Goal: Transaction & Acquisition: Book appointment/travel/reservation

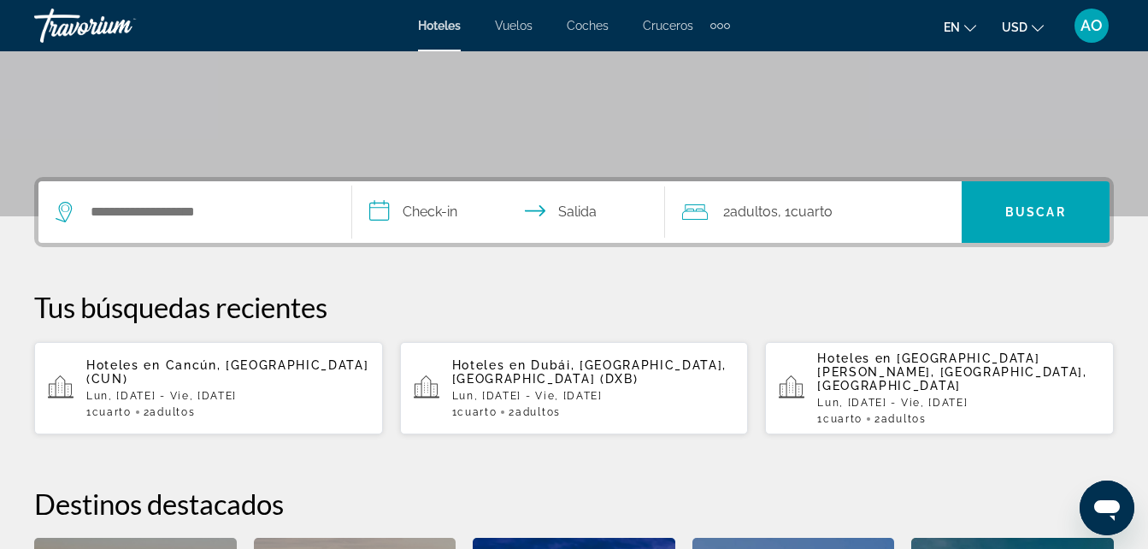
scroll to position [308, 0]
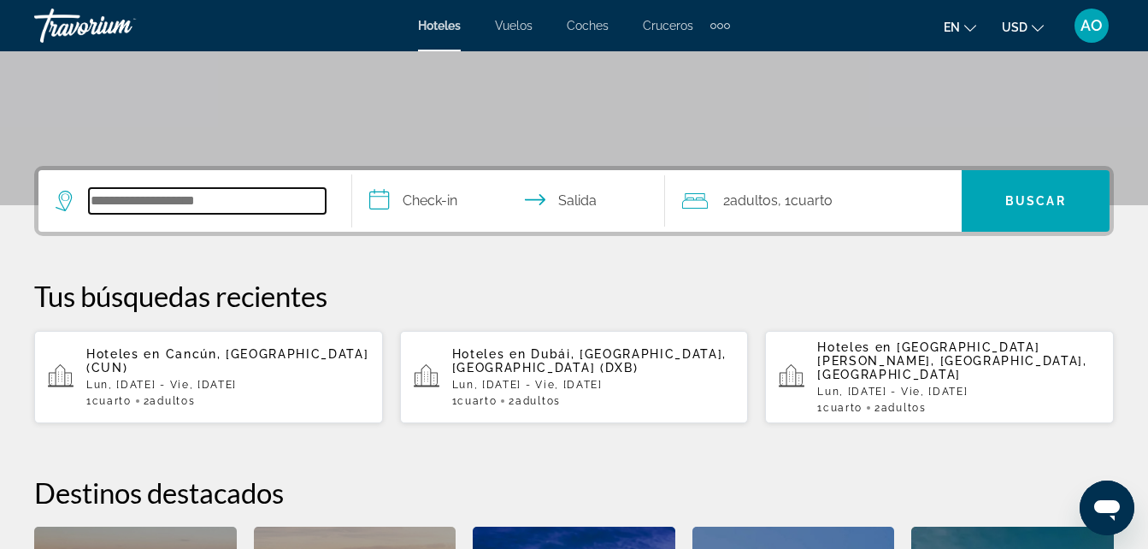
click at [262, 199] on input "Widget de búsqueda" at bounding box center [207, 201] width 237 height 26
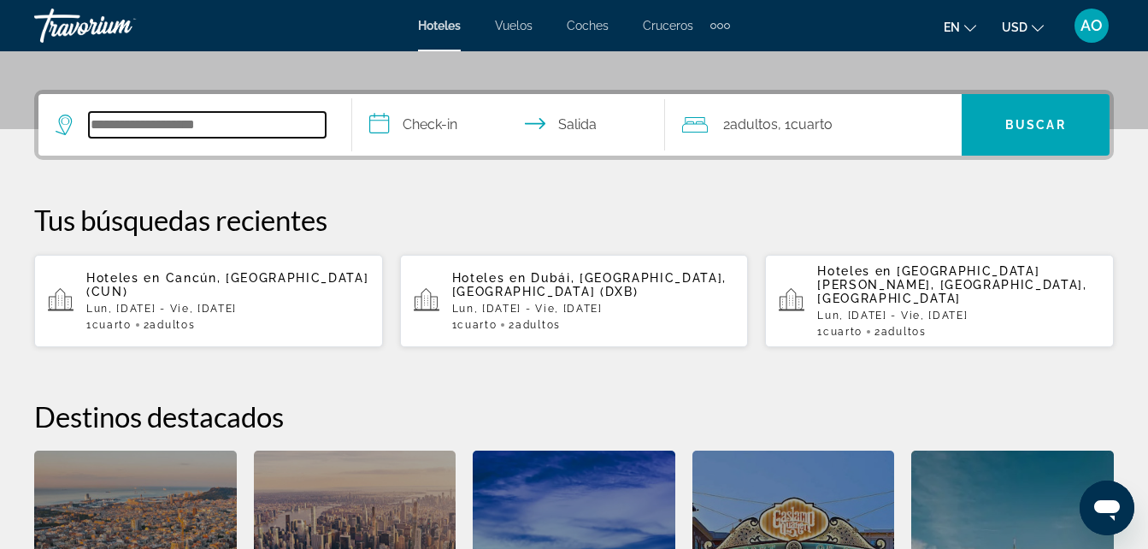
scroll to position [418, 0]
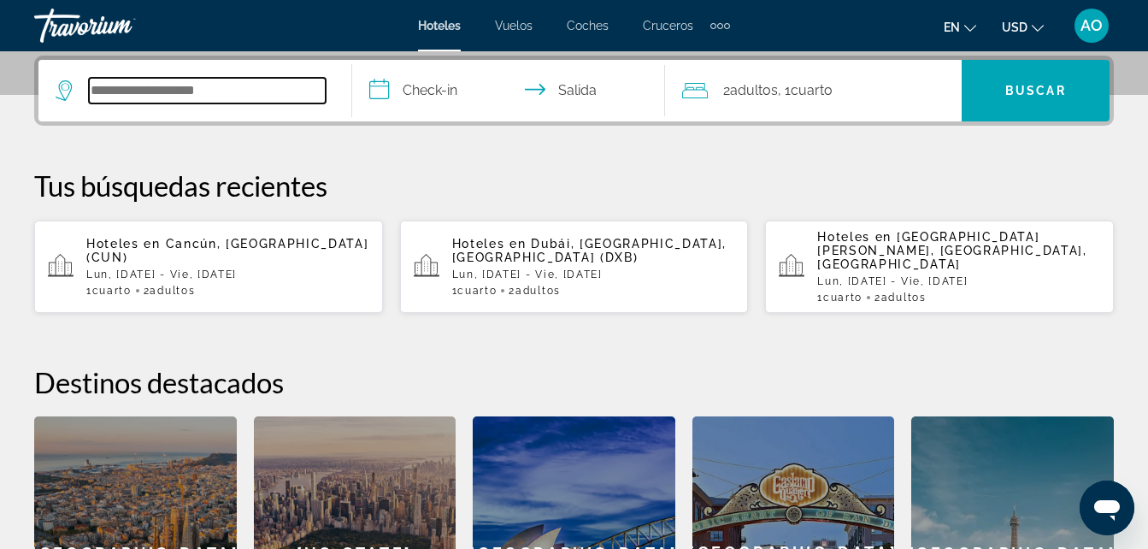
click at [216, 92] on input "Widget de búsqueda" at bounding box center [207, 91] width 237 height 26
type input "*********"
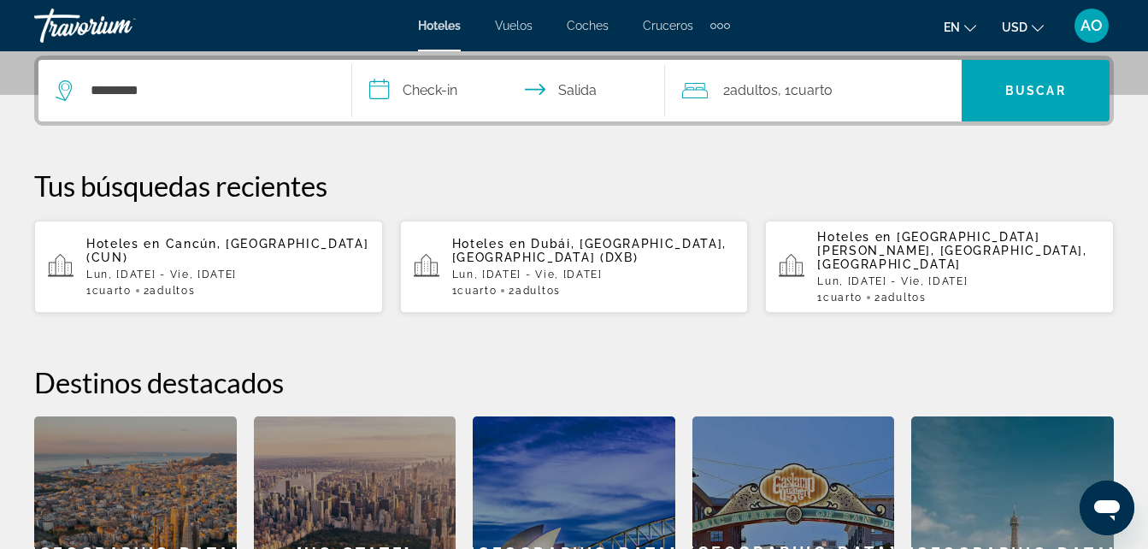
click at [445, 93] on input "**********" at bounding box center [512, 93] width 321 height 67
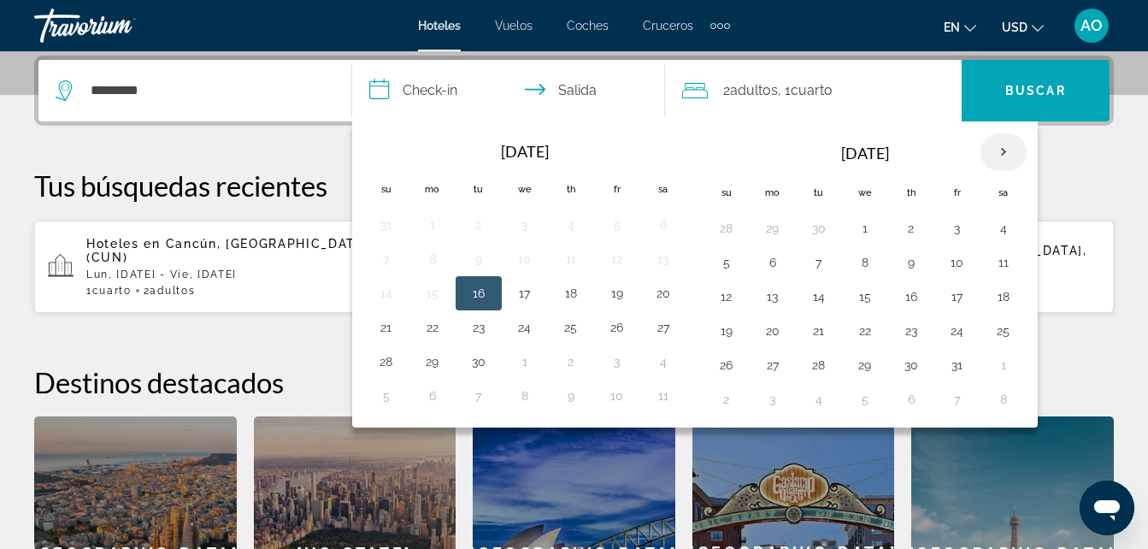
click at [1002, 155] on th "Next month" at bounding box center [1004, 152] width 46 height 38
click at [389, 151] on th "Mes anterior" at bounding box center [386, 152] width 46 height 38
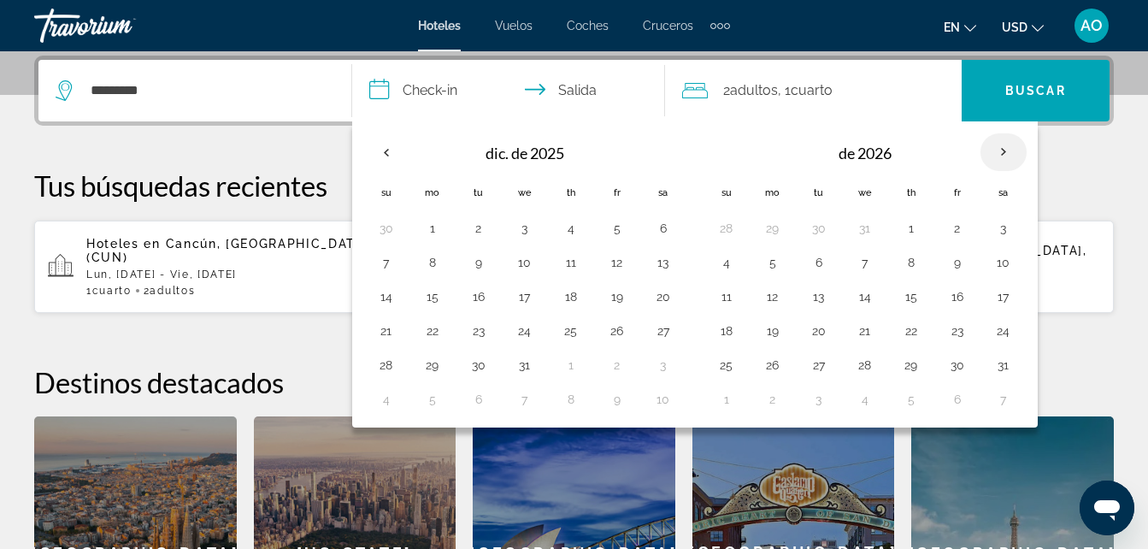
click at [1006, 155] on th "Next month" at bounding box center [1004, 152] width 46 height 38
click at [436, 335] on button "19" at bounding box center [432, 331] width 27 height 24
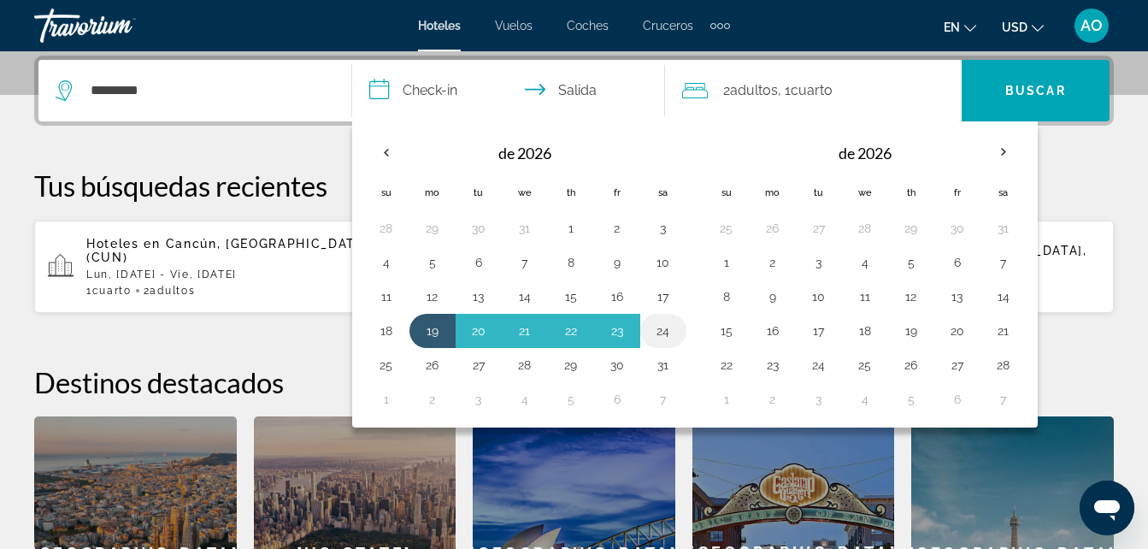
click at [667, 334] on button "24" at bounding box center [663, 331] width 27 height 24
type input "**********"
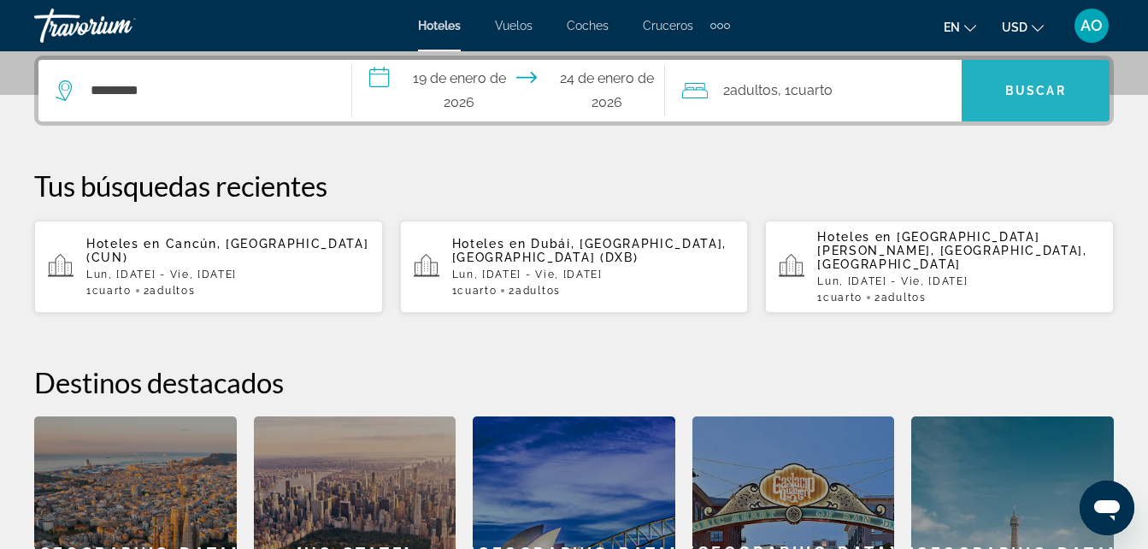
click at [1038, 86] on span "Buscar" at bounding box center [1036, 91] width 61 height 14
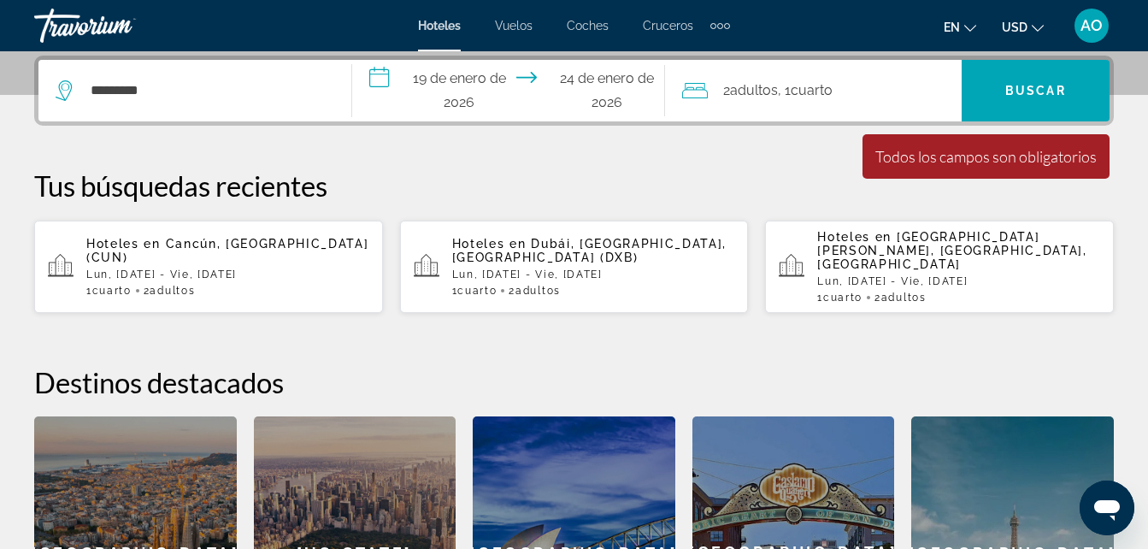
click at [791, 92] on font ", 1" at bounding box center [784, 90] width 13 height 16
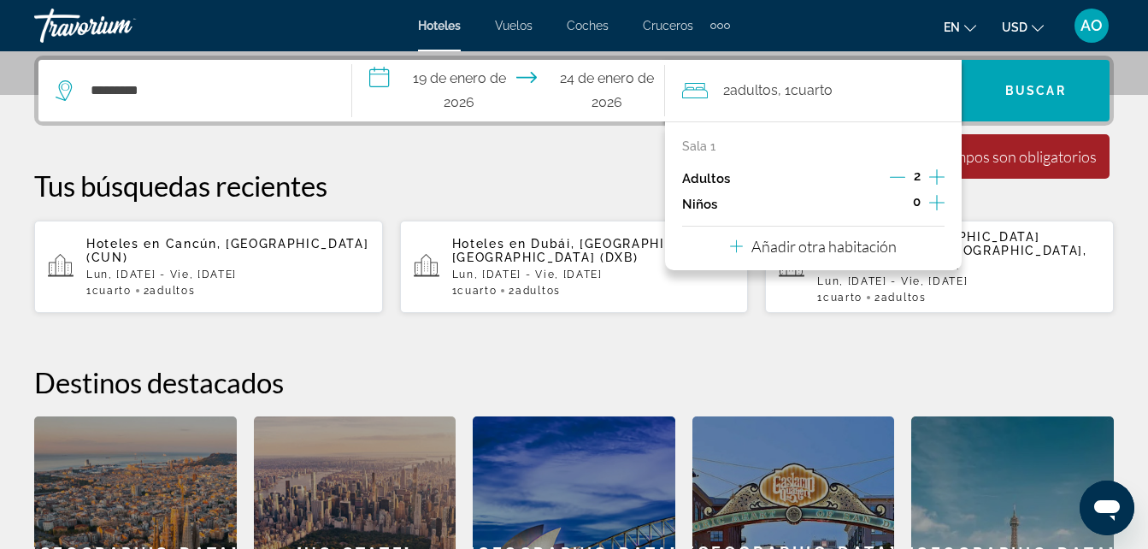
click at [780, 168] on div "Adultos 2" at bounding box center [813, 179] width 263 height 26
click at [1045, 97] on span "Widget de búsqueda" at bounding box center [1036, 90] width 148 height 41
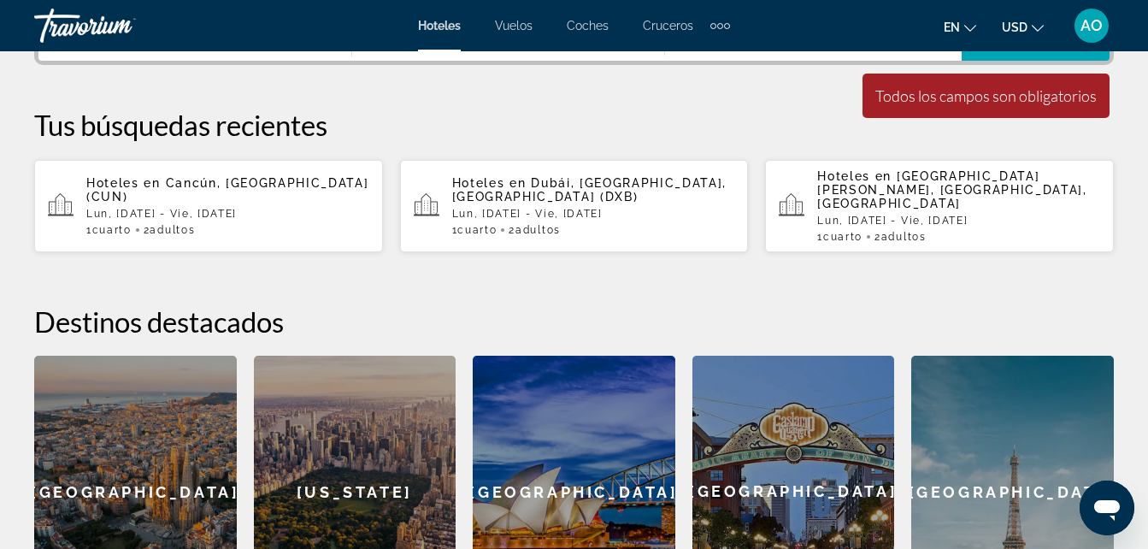
scroll to position [380, 0]
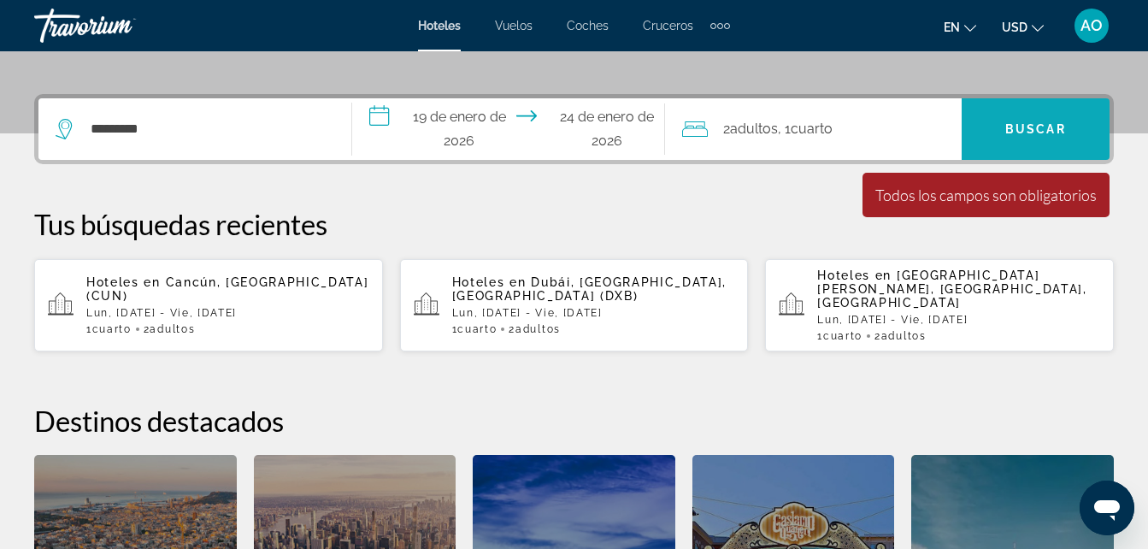
click at [1026, 115] on span "Widget de búsqueda" at bounding box center [1036, 129] width 148 height 41
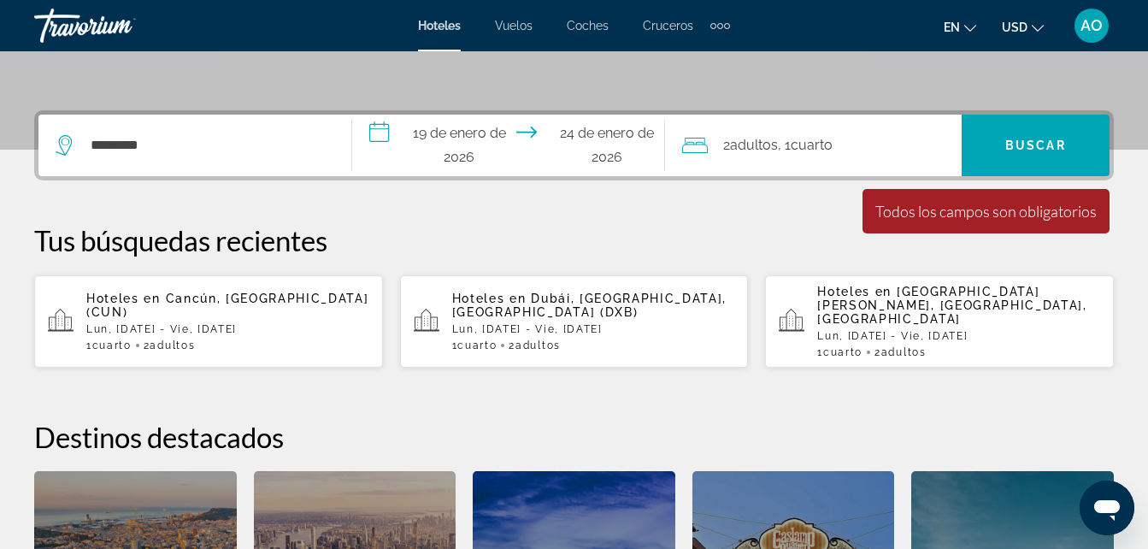
scroll to position [321, 0]
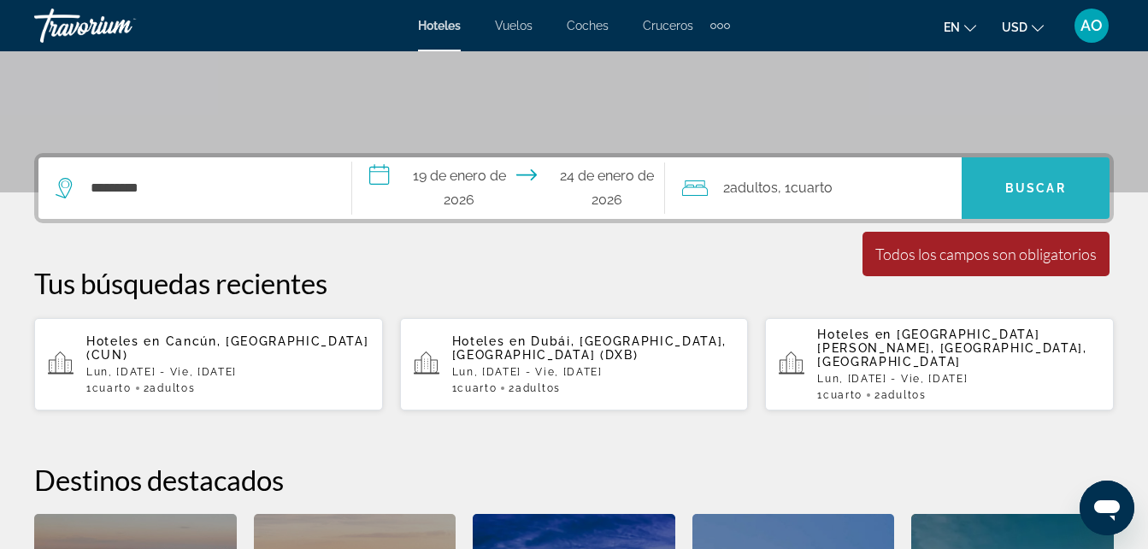
click at [1036, 186] on span "Buscar" at bounding box center [1036, 188] width 61 height 14
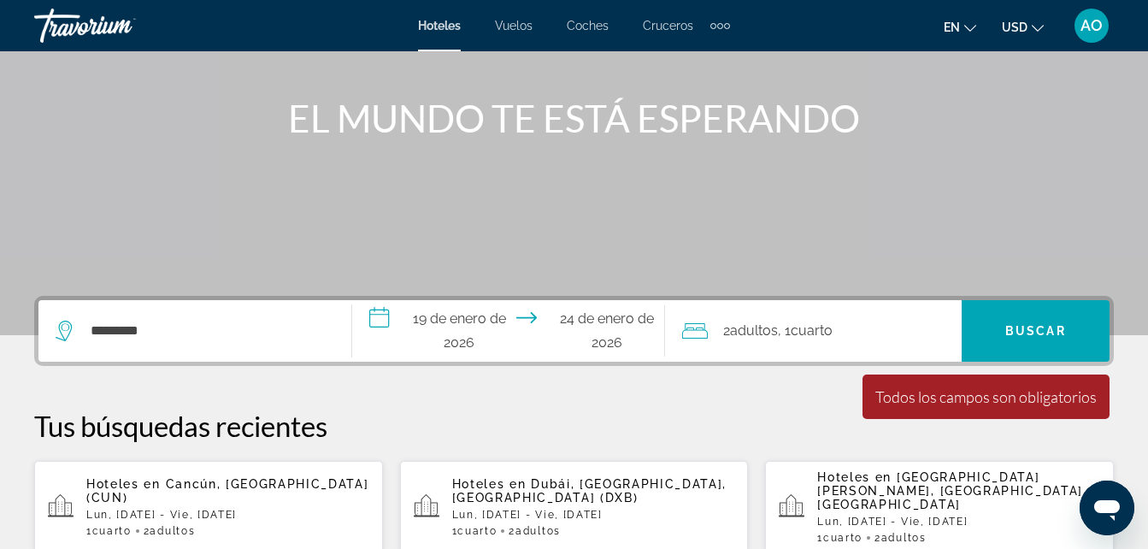
scroll to position [190, 0]
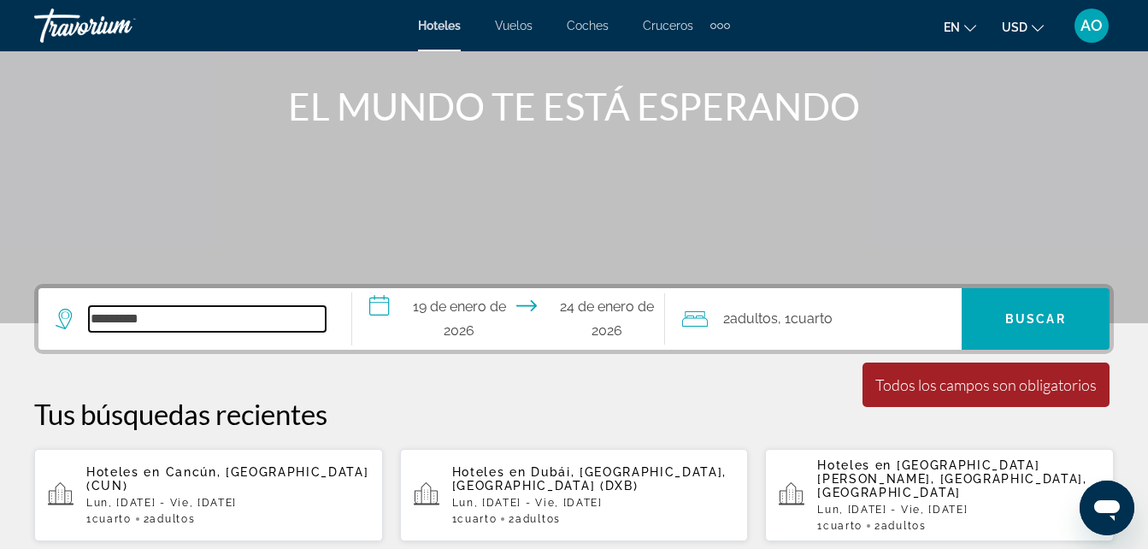
click at [204, 318] on input "*********" at bounding box center [207, 319] width 237 height 26
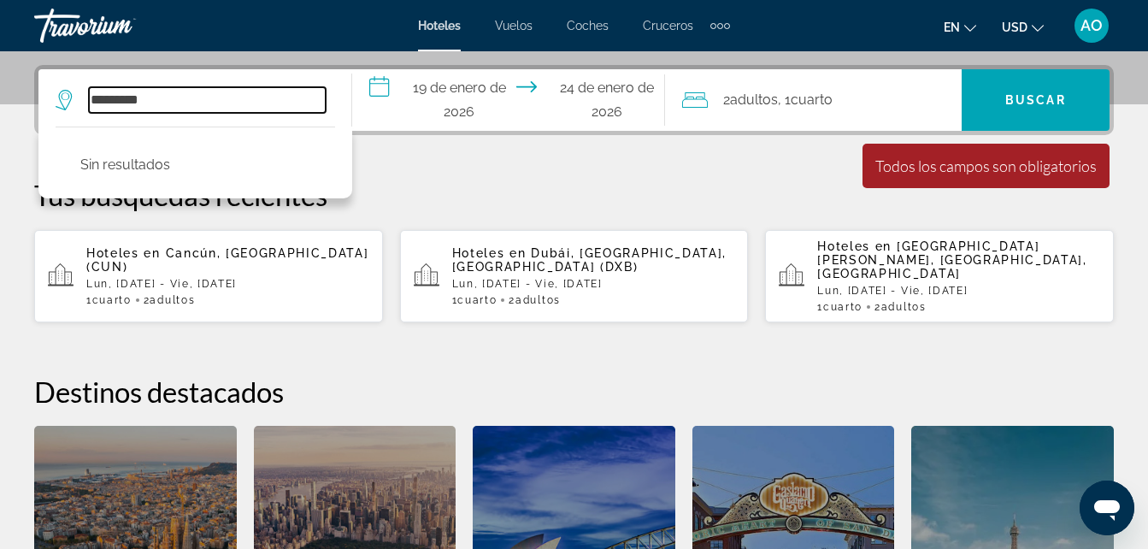
scroll to position [418, 0]
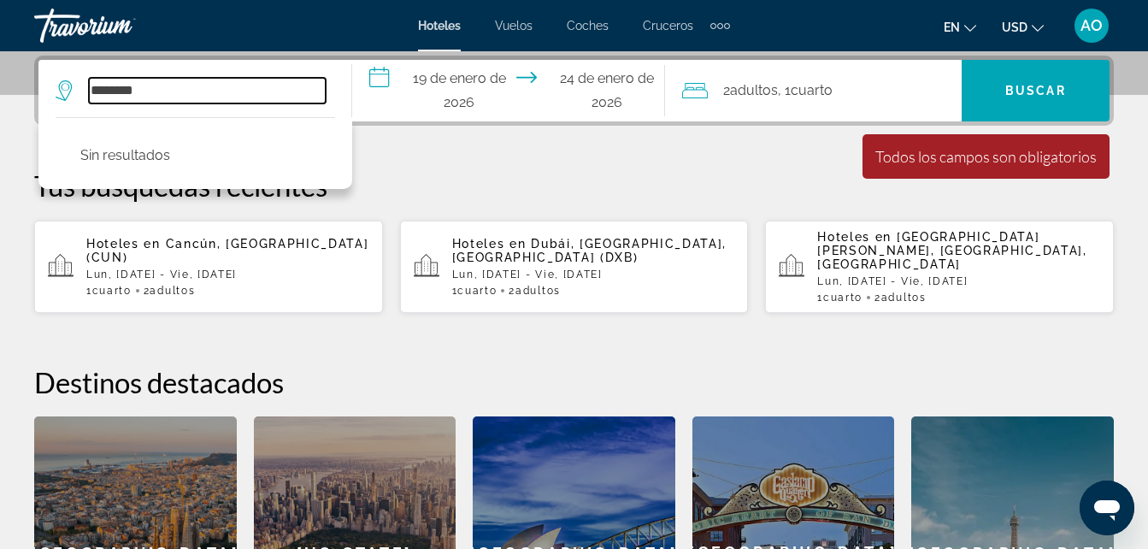
type input "*********"
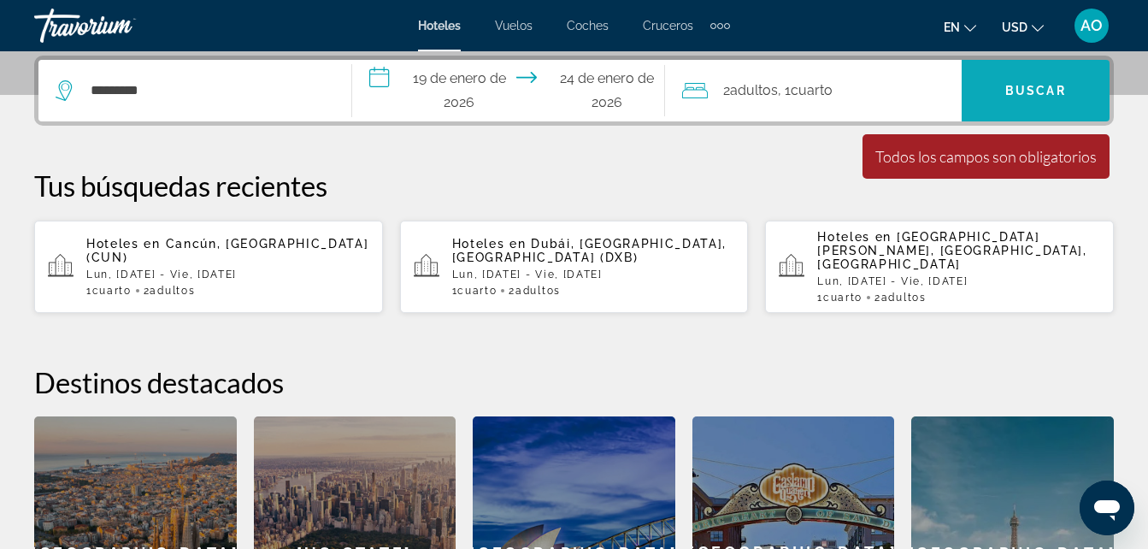
click at [1042, 92] on span "Buscar" at bounding box center [1036, 91] width 61 height 14
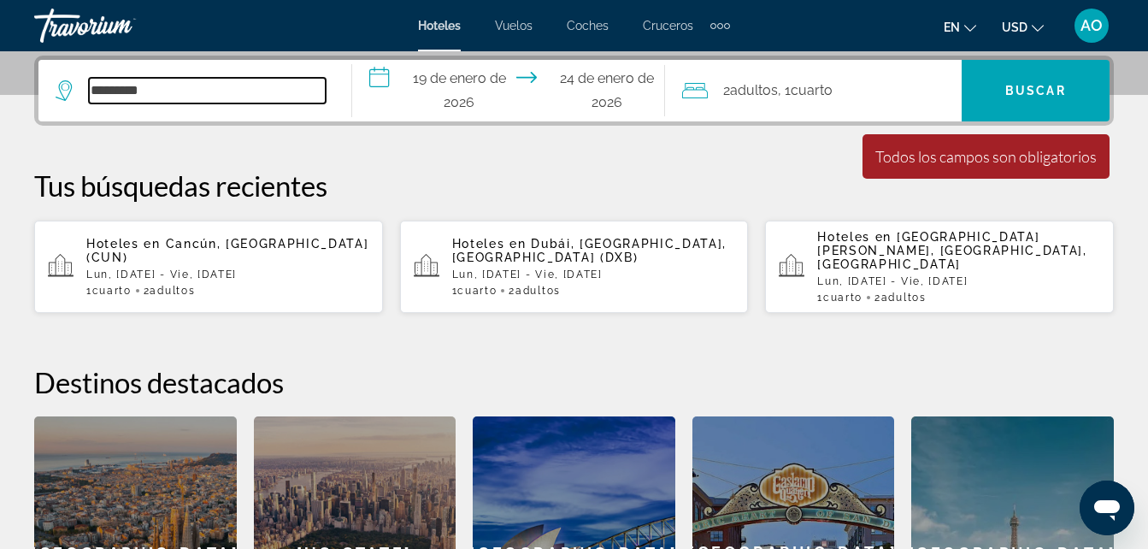
click at [154, 86] on input "*********" at bounding box center [207, 91] width 237 height 26
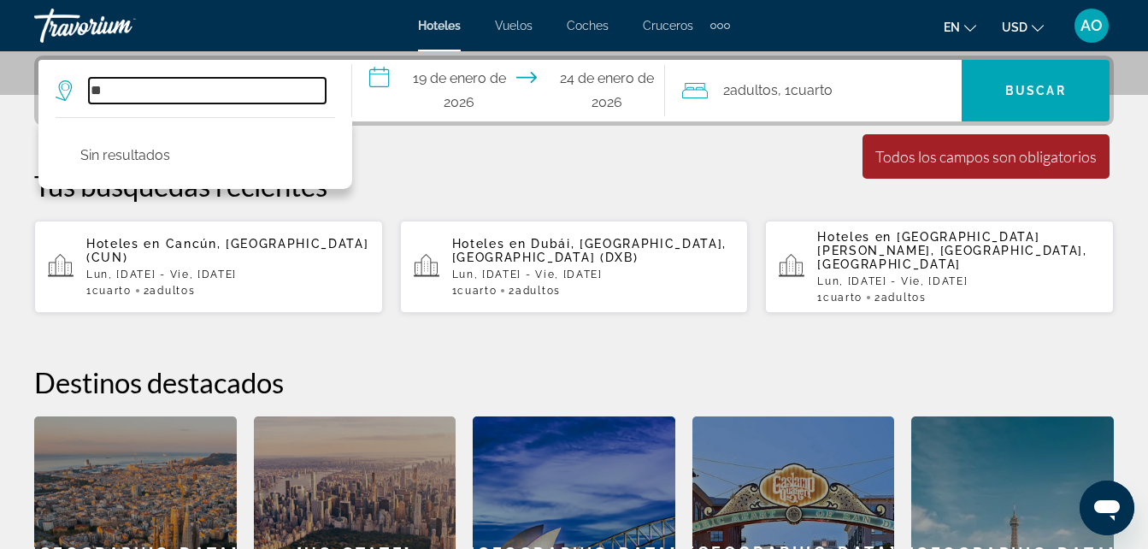
type input "*"
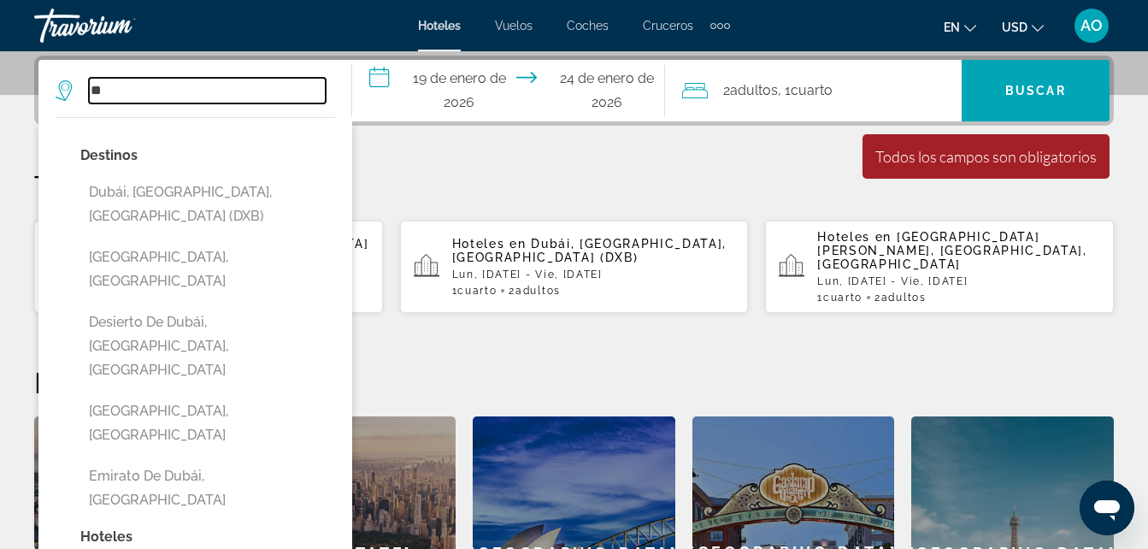
type input "*"
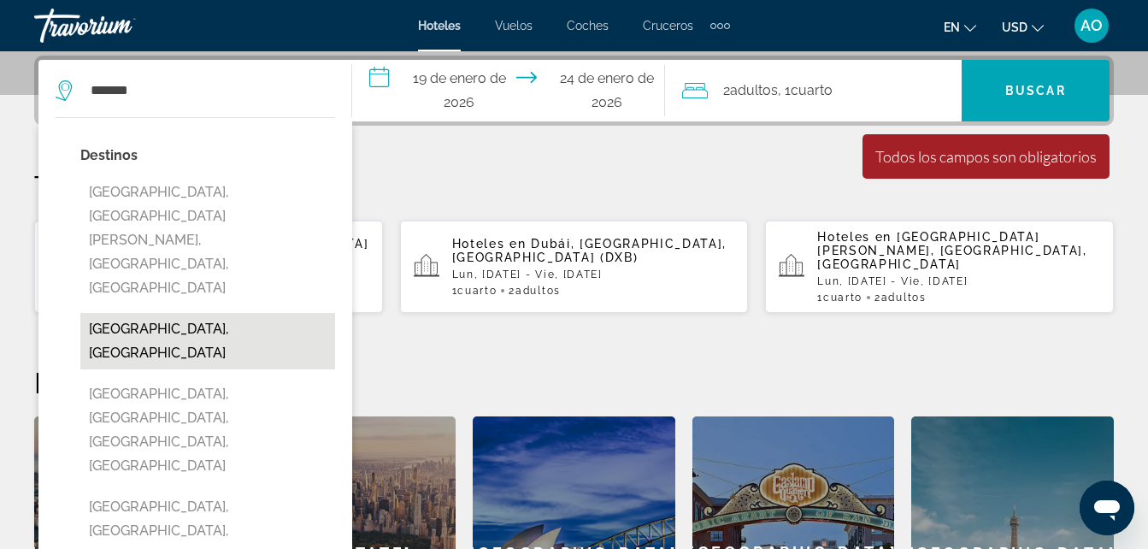
click at [175, 313] on button "[GEOGRAPHIC_DATA], [GEOGRAPHIC_DATA]" at bounding box center [207, 341] width 255 height 56
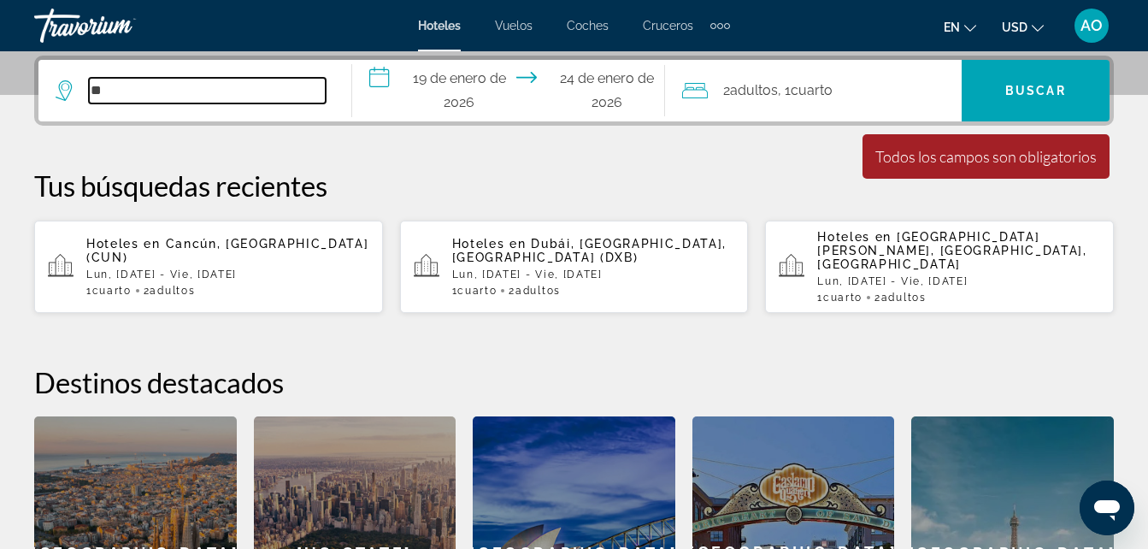
type input "*"
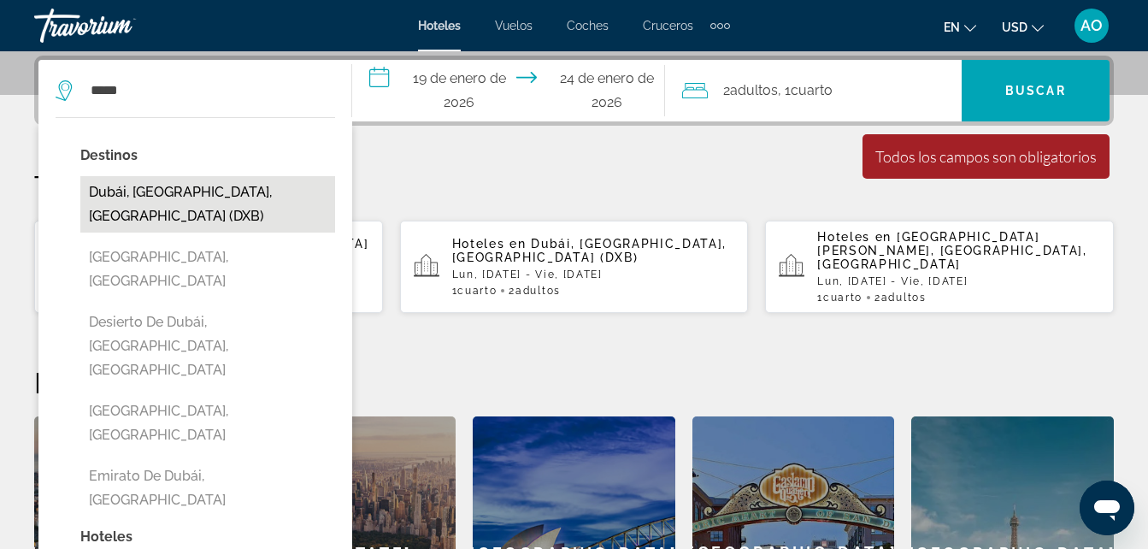
click at [168, 202] on button "Dubái, [GEOGRAPHIC_DATA], [GEOGRAPHIC_DATA] (DXB)" at bounding box center [207, 204] width 255 height 56
type input "**********"
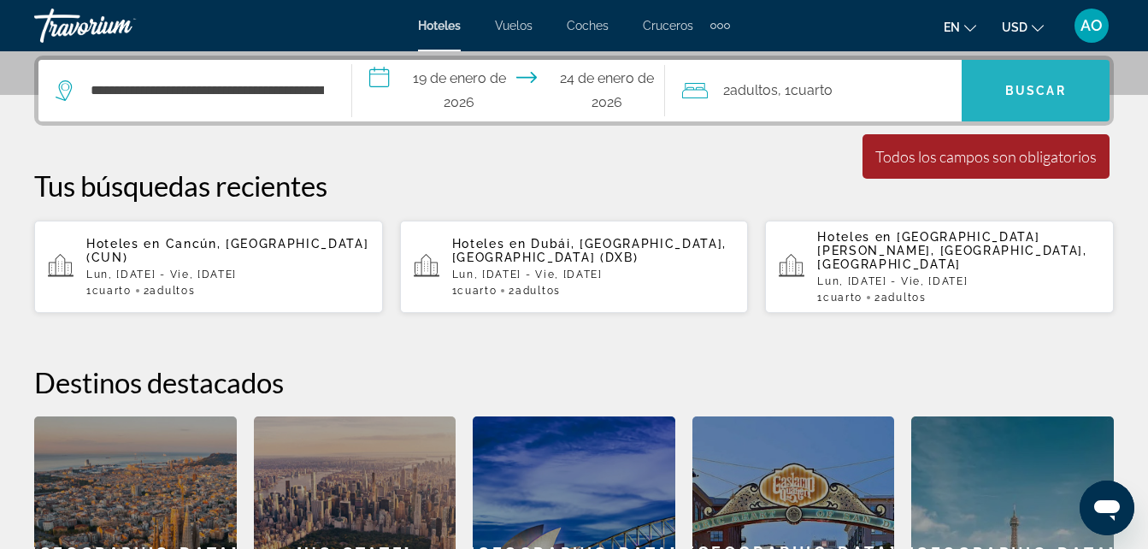
click at [1050, 86] on span "Buscar" at bounding box center [1036, 91] width 61 height 14
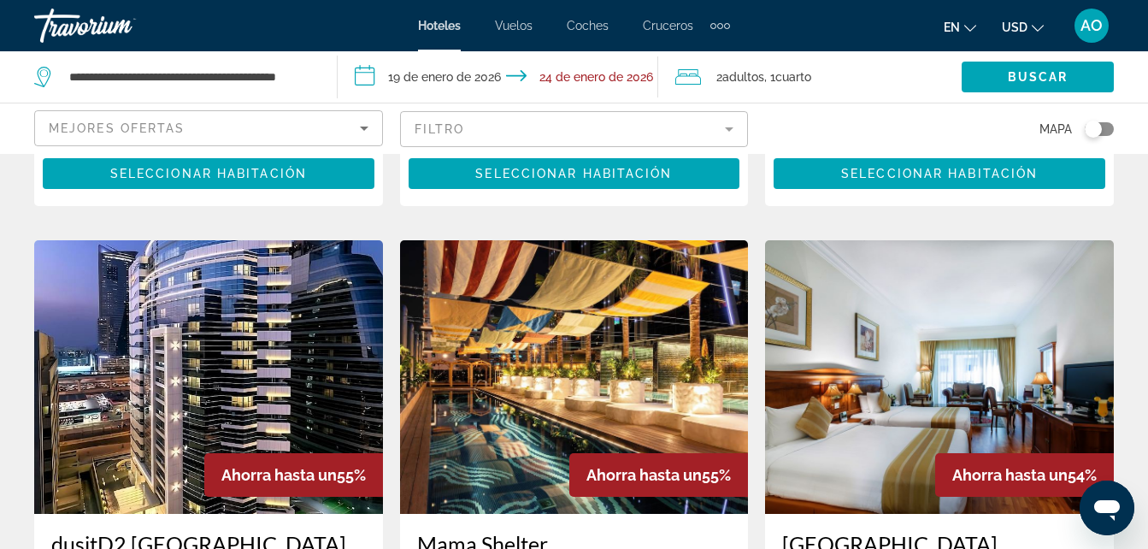
scroll to position [2199, 0]
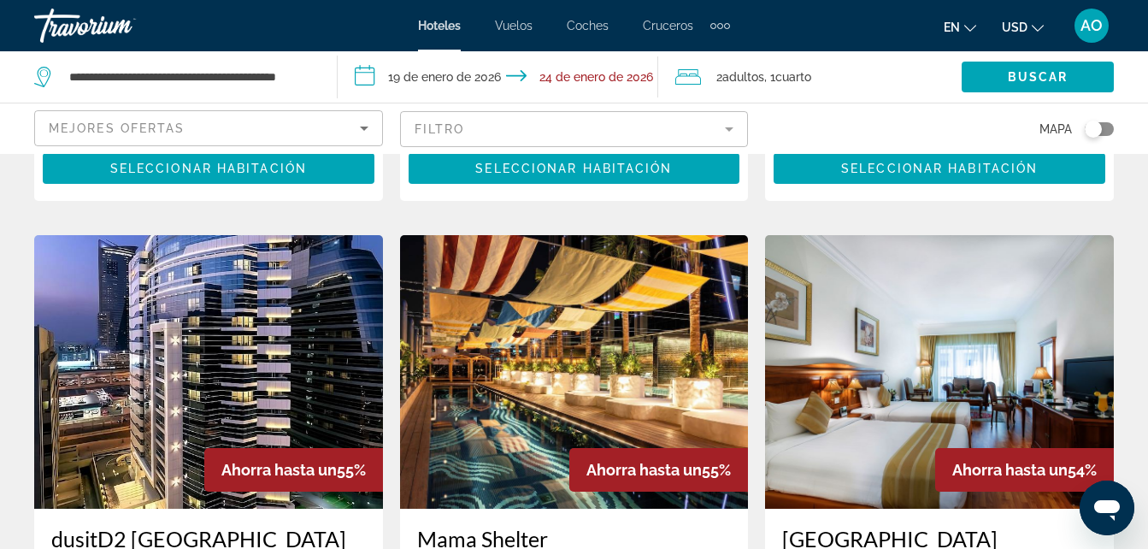
click at [593, 319] on img "Contenido principal" at bounding box center [574, 372] width 349 height 274
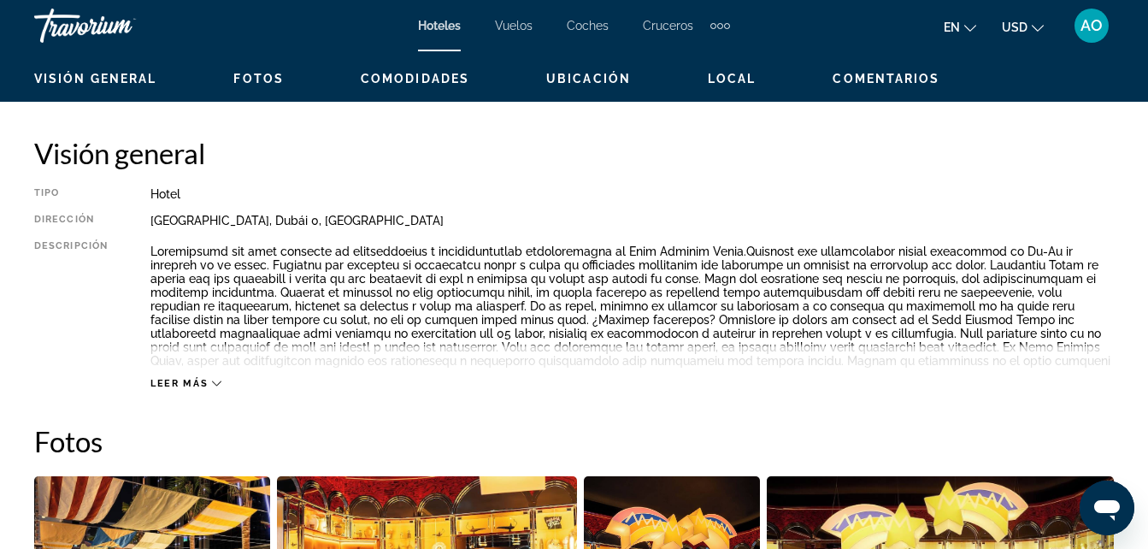
scroll to position [602, 0]
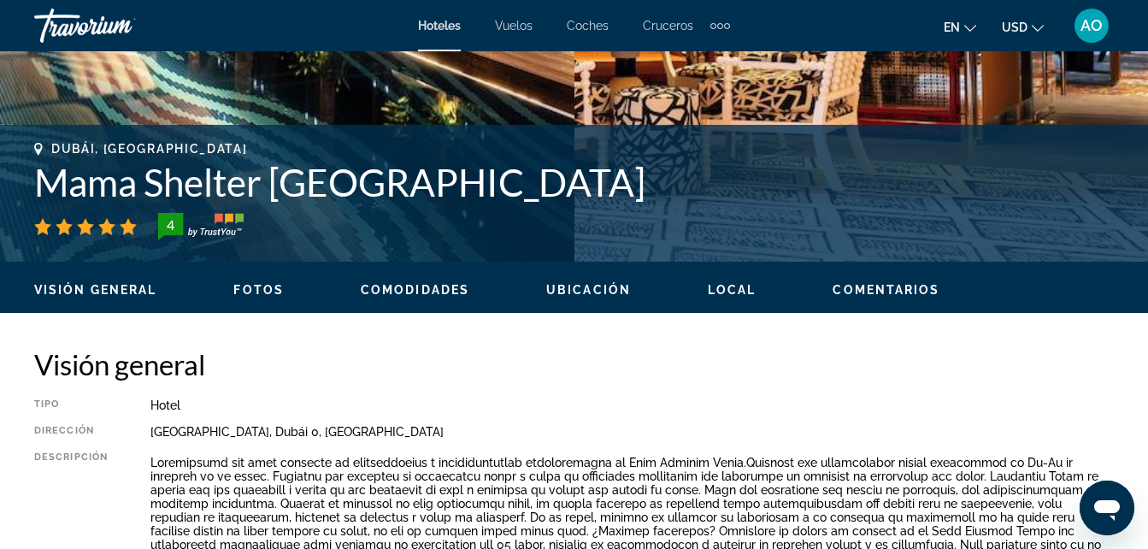
click at [268, 286] on span "Fotos" at bounding box center [258, 290] width 50 height 14
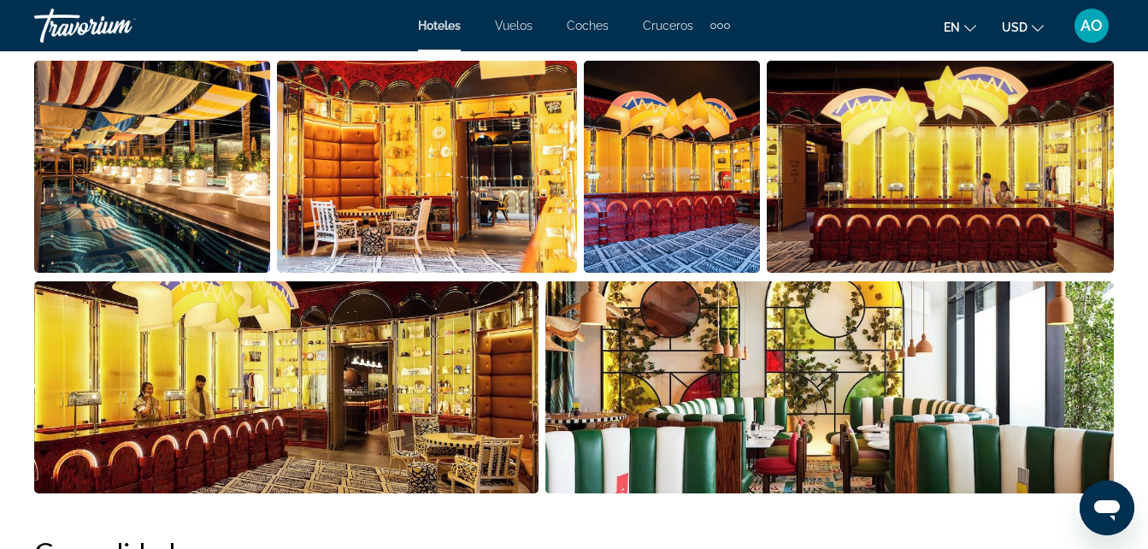
scroll to position [1220, 0]
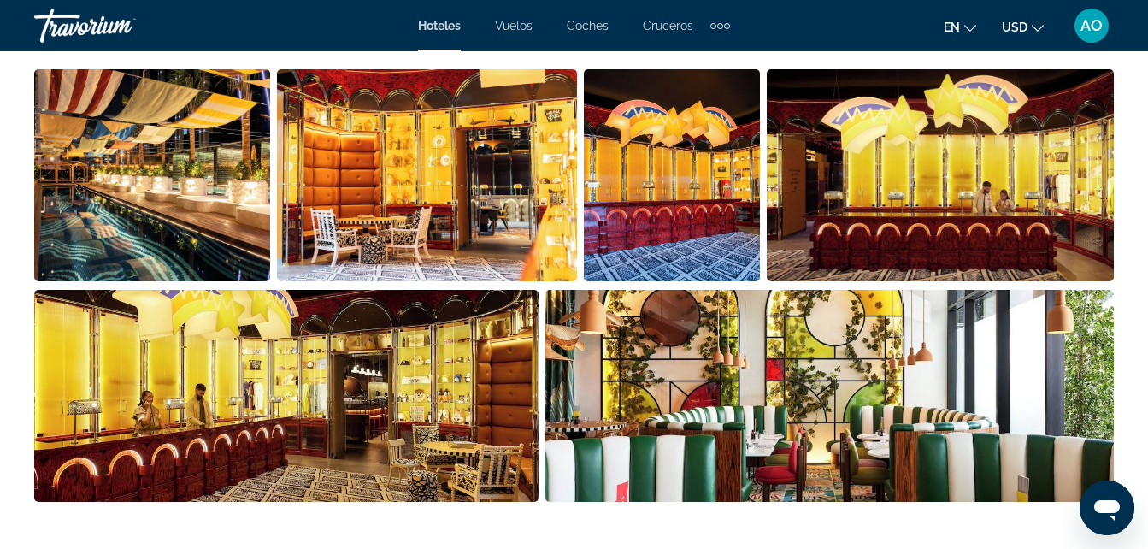
click at [121, 195] on img "Abrir control deslizante de imagen a pantalla completa" at bounding box center [152, 175] width 236 height 212
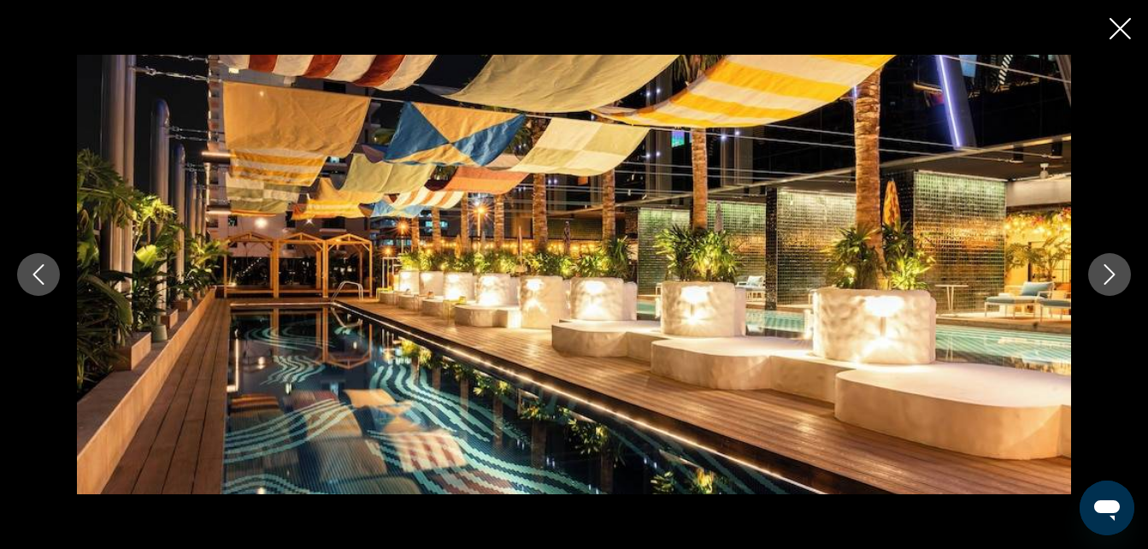
scroll to position [1049, 0]
click at [1128, 30] on icon "Cerrar presentación de diapositivas" at bounding box center [1120, 28] width 21 height 21
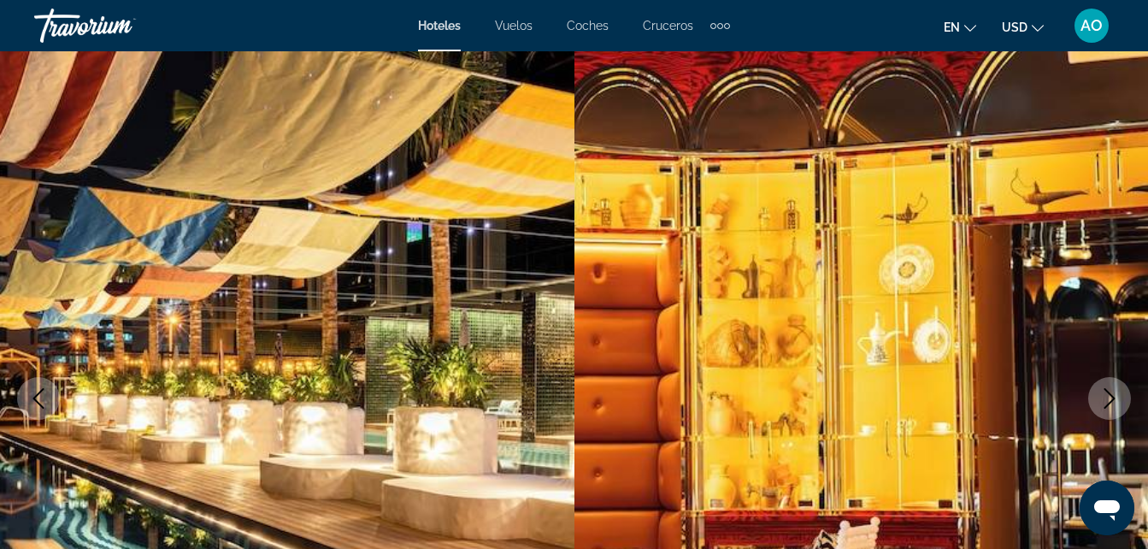
scroll to position [0, 0]
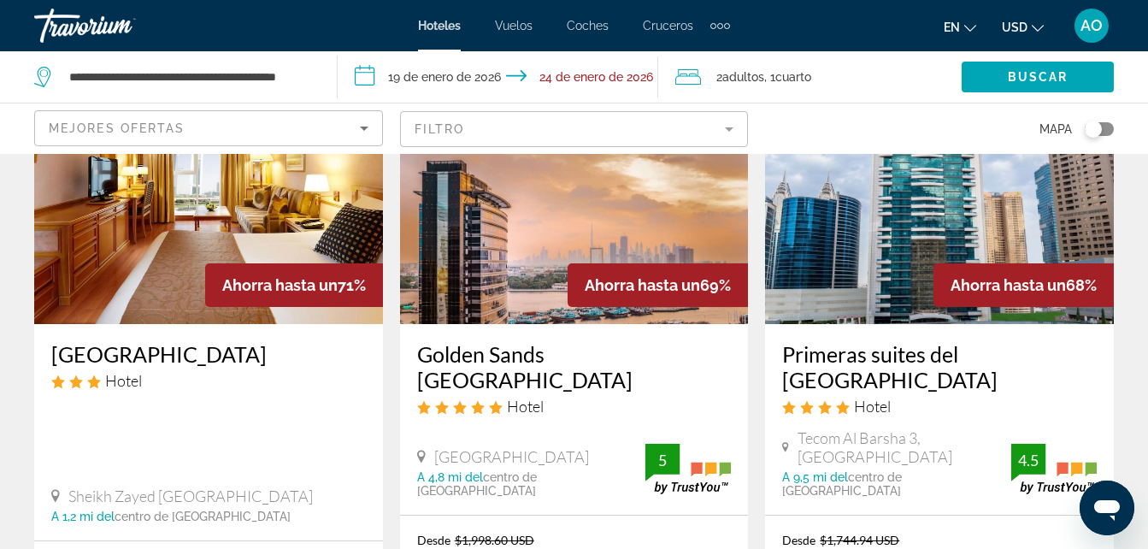
scroll to position [855, 0]
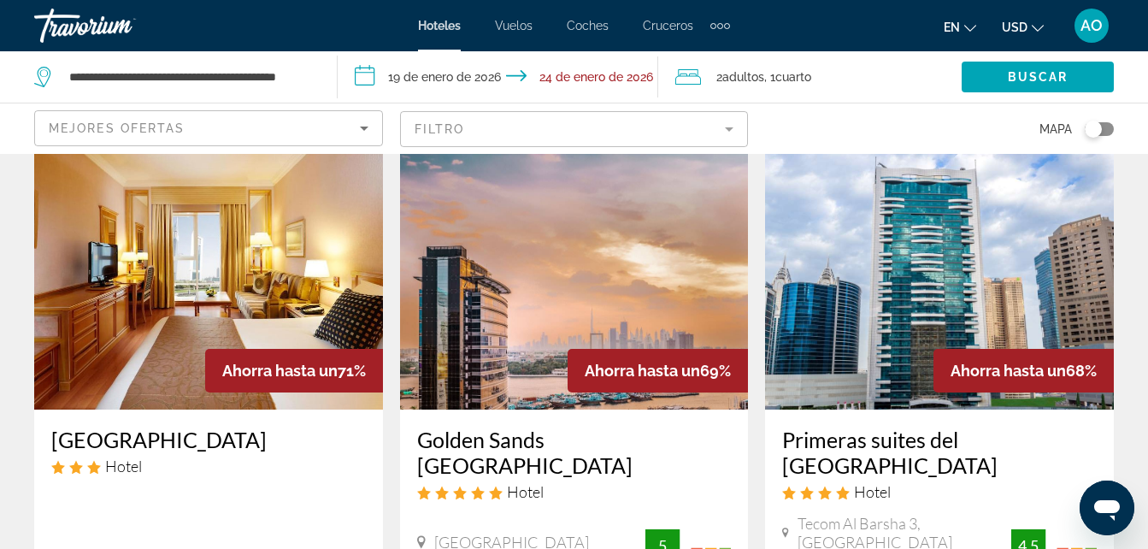
click at [601, 270] on img "Contenido principal" at bounding box center [574, 273] width 349 height 274
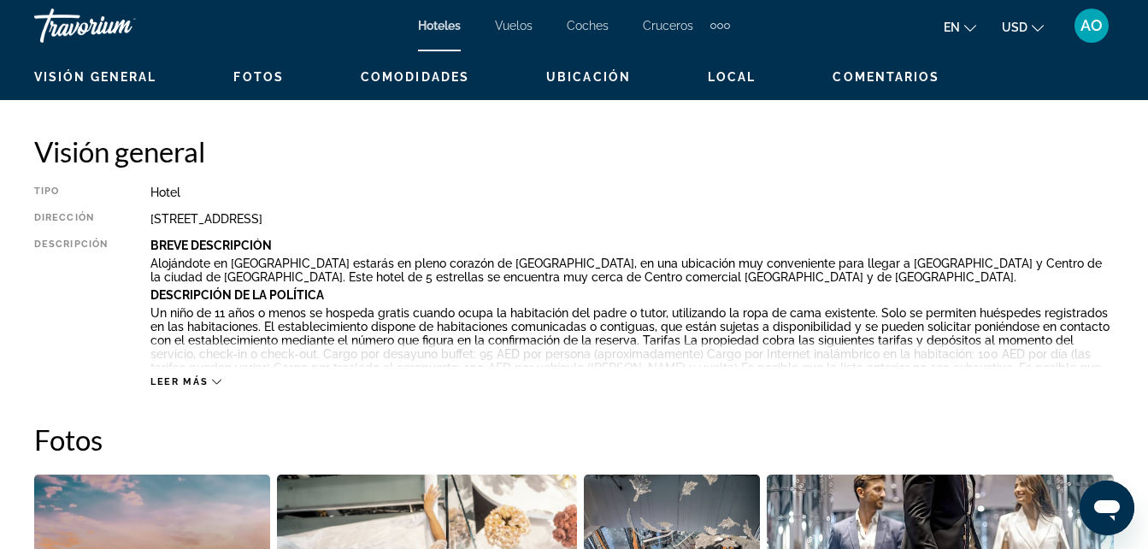
scroll to position [838, 0]
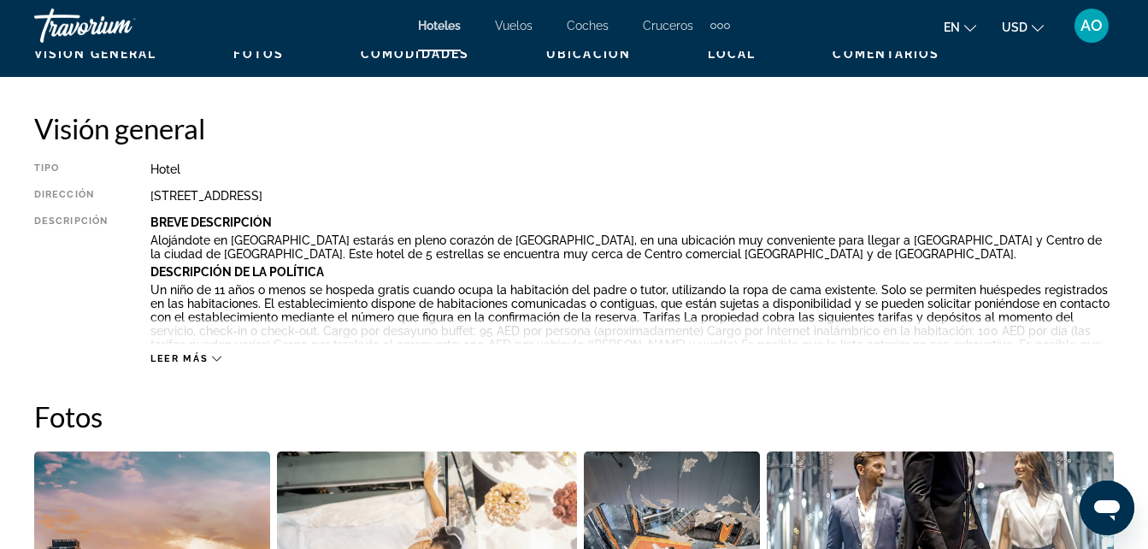
click at [214, 357] on icon "Contenido principal" at bounding box center [216, 358] width 9 height 9
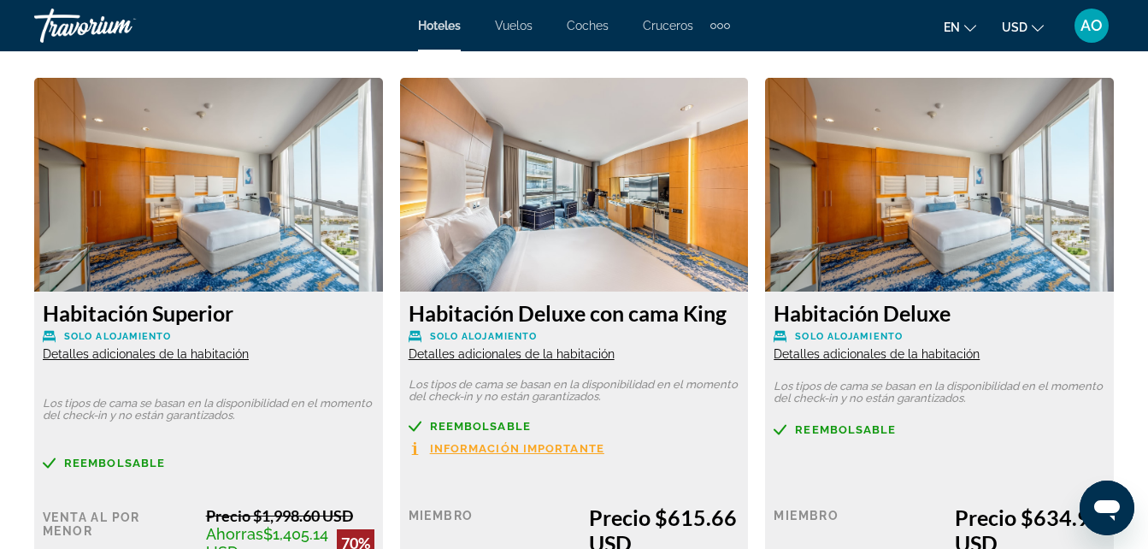
scroll to position [2634, 0]
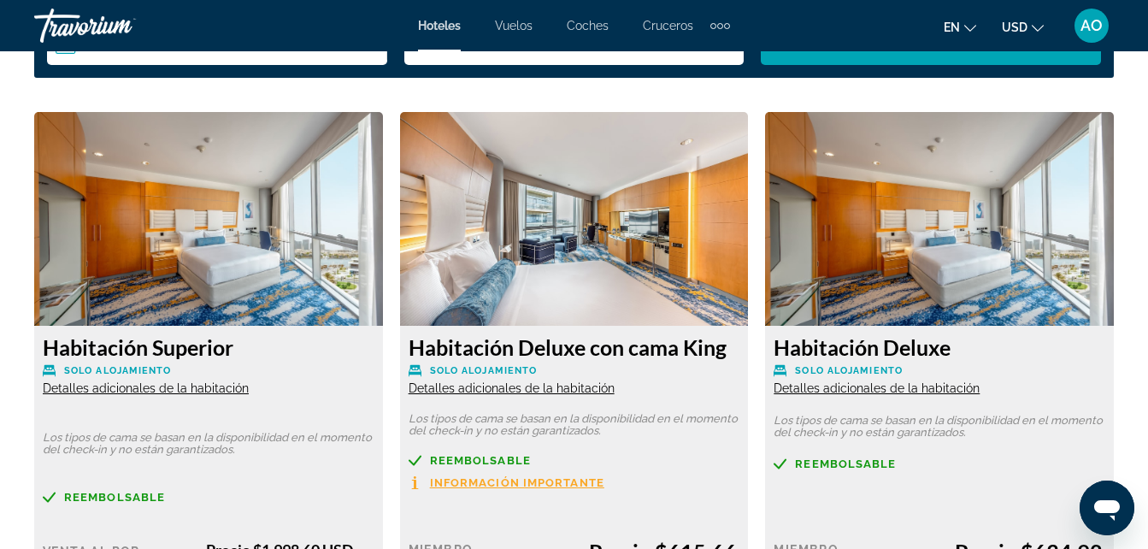
click at [198, 243] on img "Contenido principal" at bounding box center [208, 219] width 349 height 214
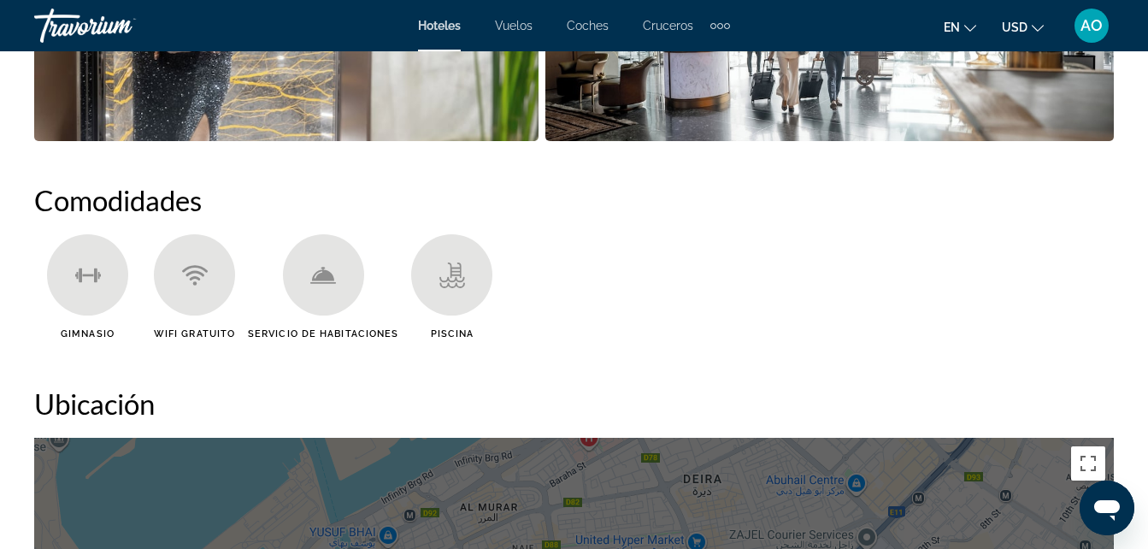
scroll to position [1522, 0]
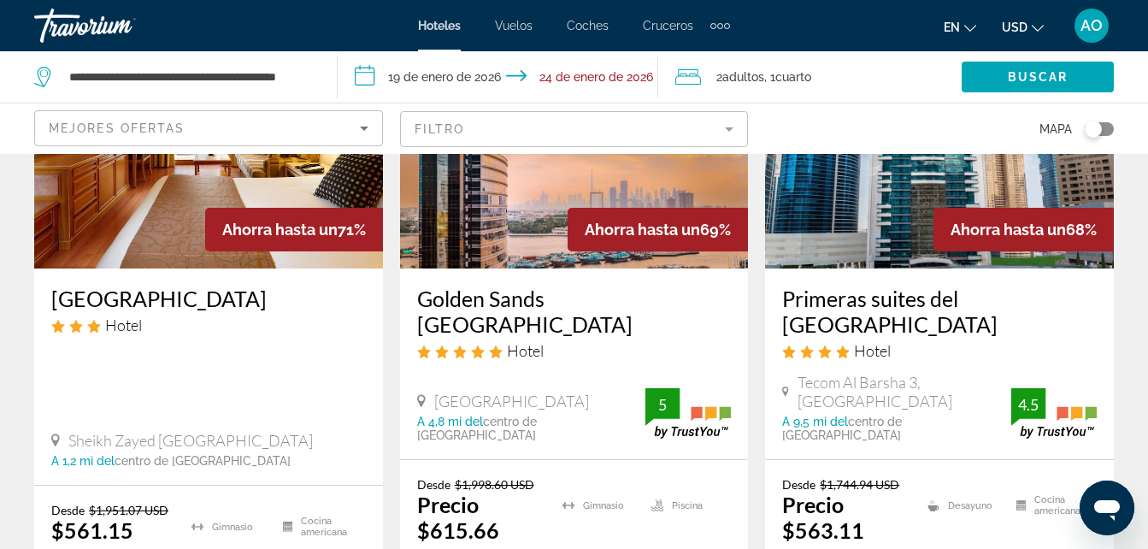
scroll to position [1026, 0]
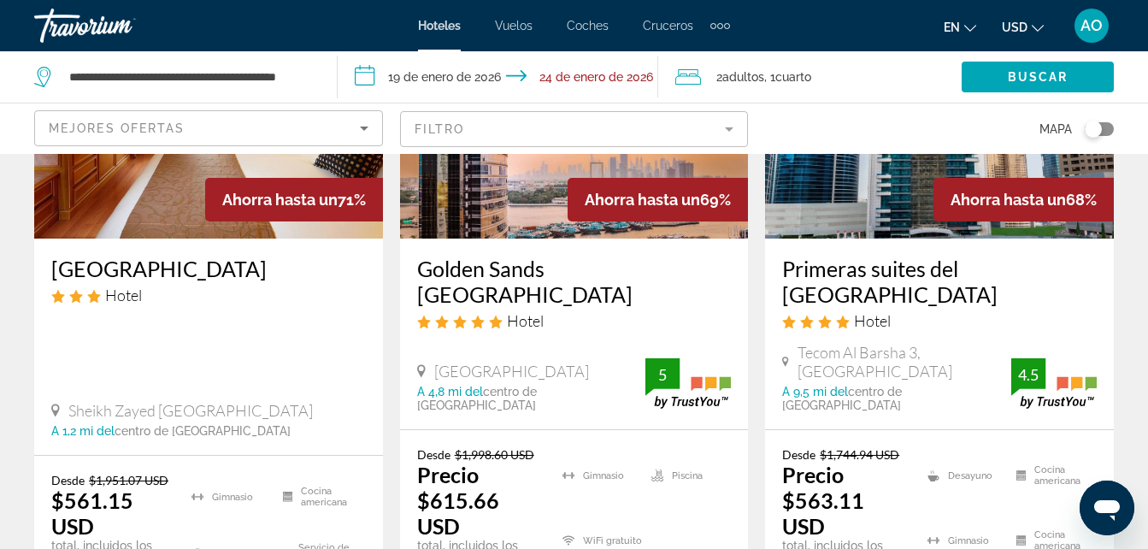
click at [488, 194] on img "Contenido principal" at bounding box center [574, 102] width 349 height 274
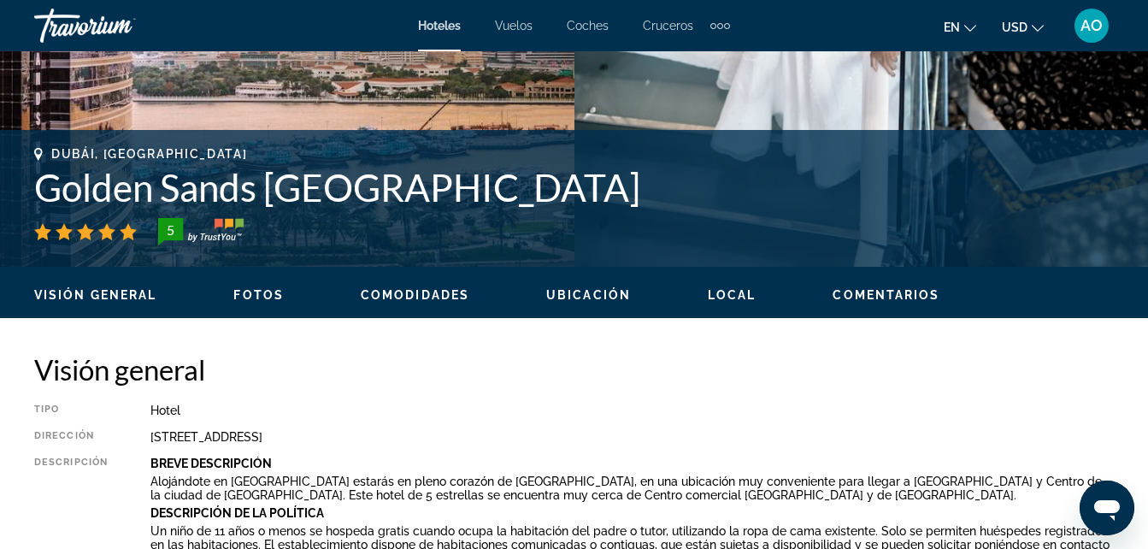
scroll to position [599, 0]
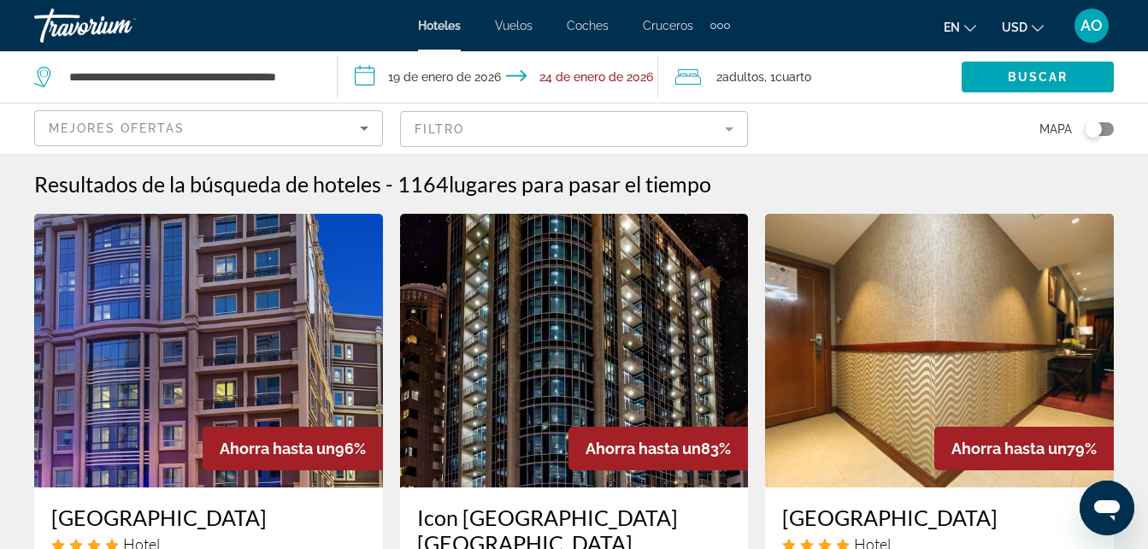
click at [603, 76] on input "**********" at bounding box center [502, 79] width 328 height 56
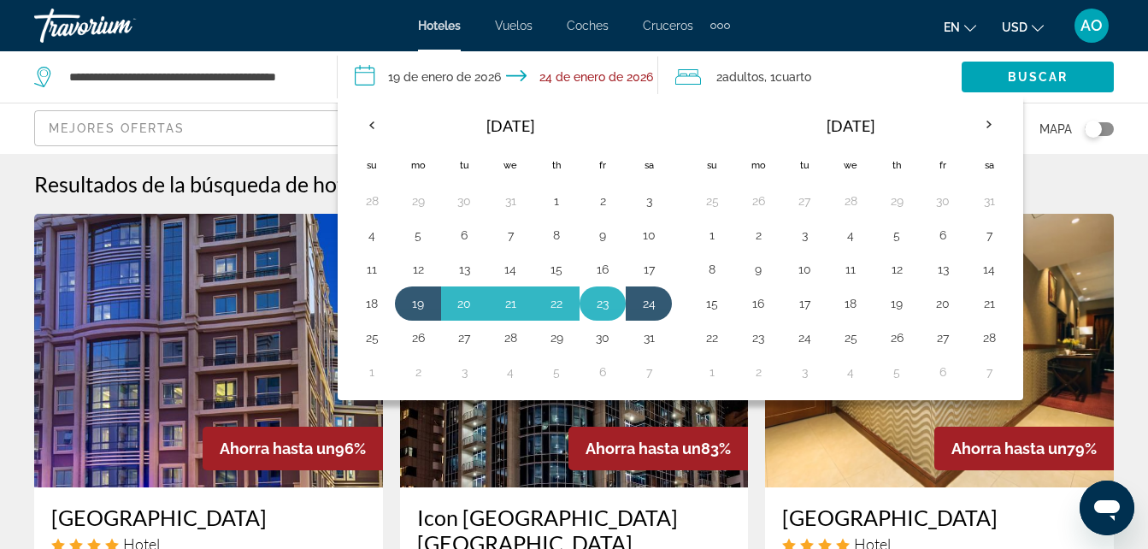
click at [602, 305] on button "23" at bounding box center [602, 304] width 27 height 24
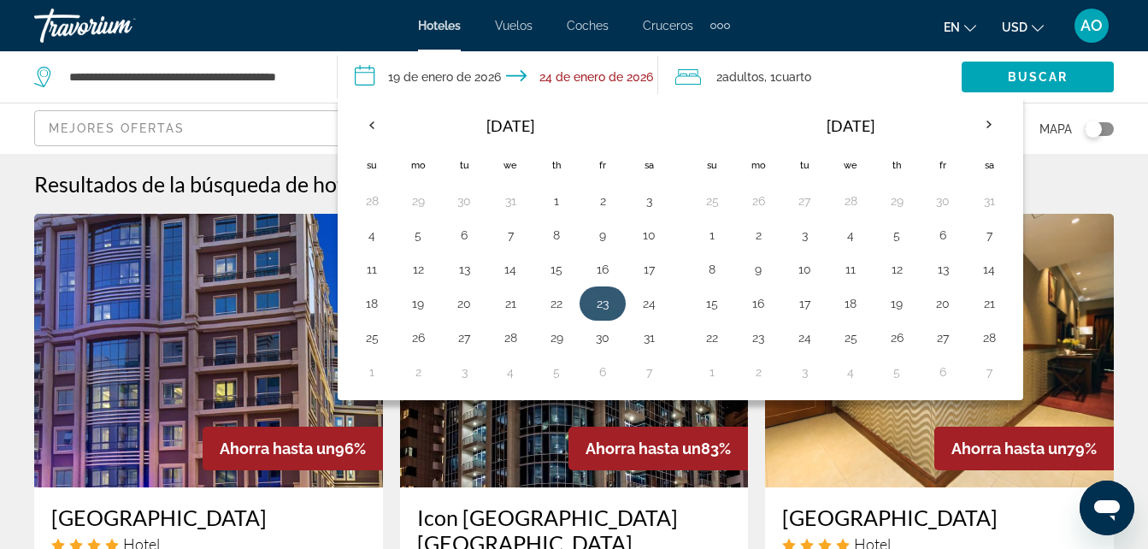
click at [603, 304] on button "23" at bounding box center [602, 304] width 27 height 24
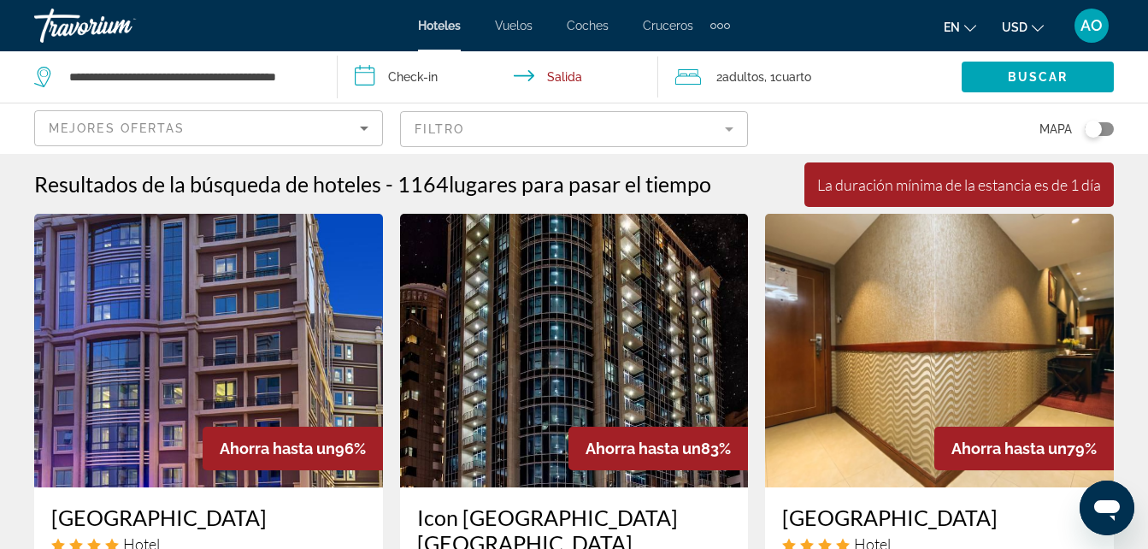
click at [416, 80] on input "**********" at bounding box center [502, 79] width 328 height 56
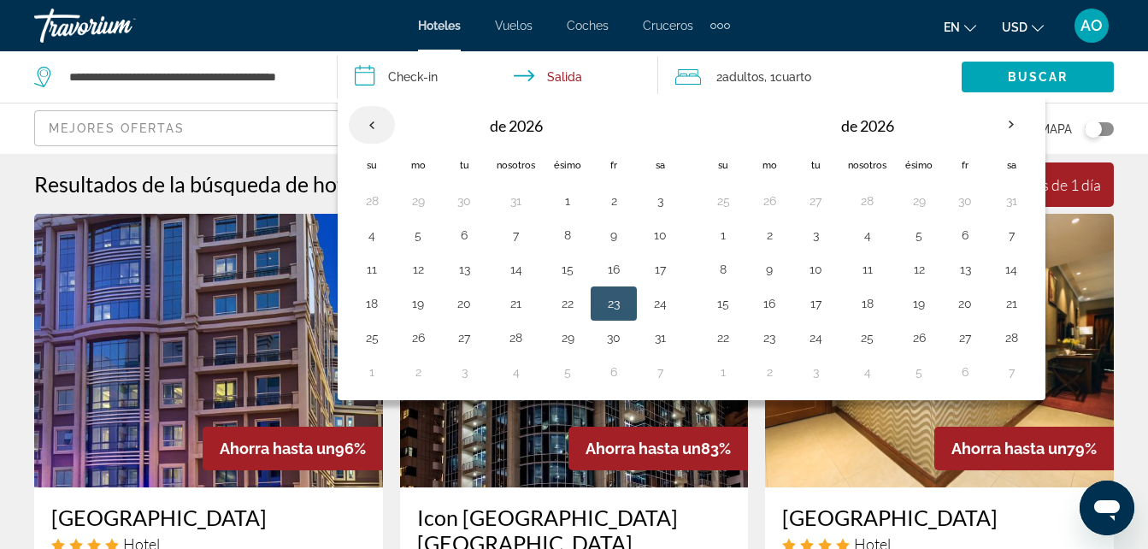
click at [371, 122] on th "Mes anterior" at bounding box center [372, 125] width 46 height 38
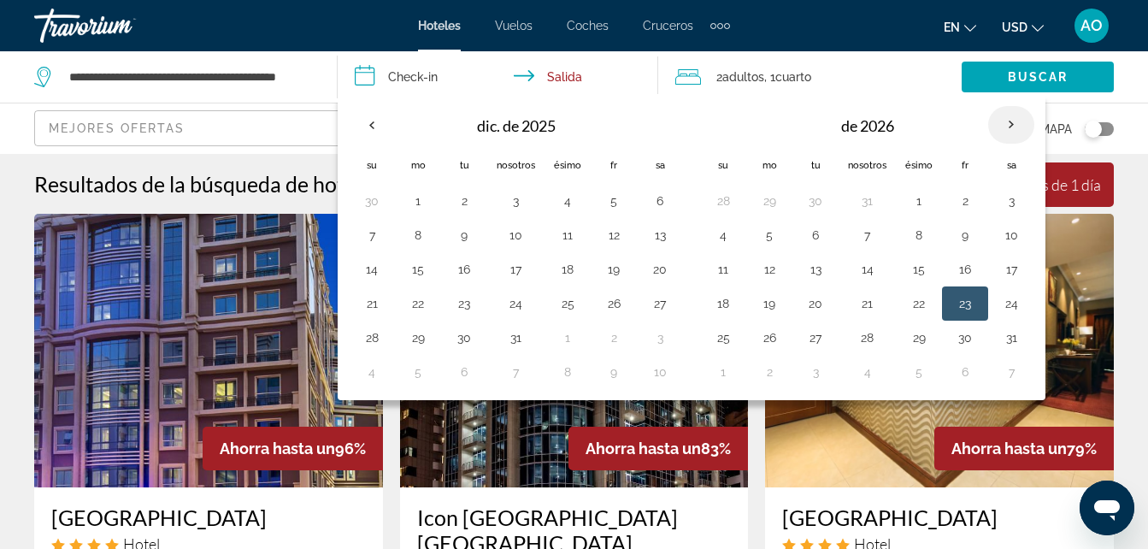
click at [1012, 127] on th "Mes próximo" at bounding box center [1012, 125] width 46 height 38
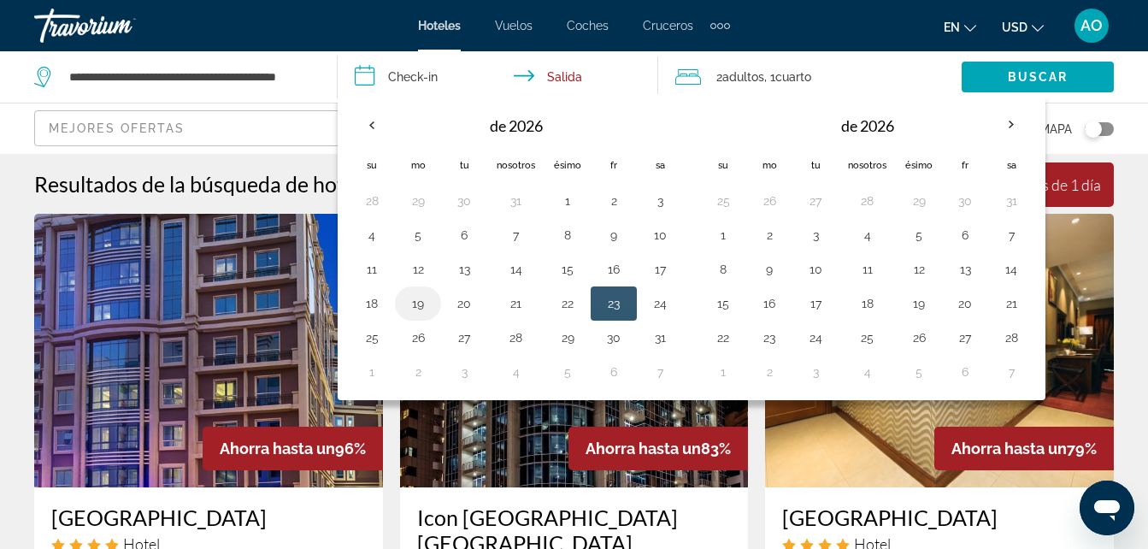
click at [413, 304] on button "19" at bounding box center [417, 304] width 27 height 24
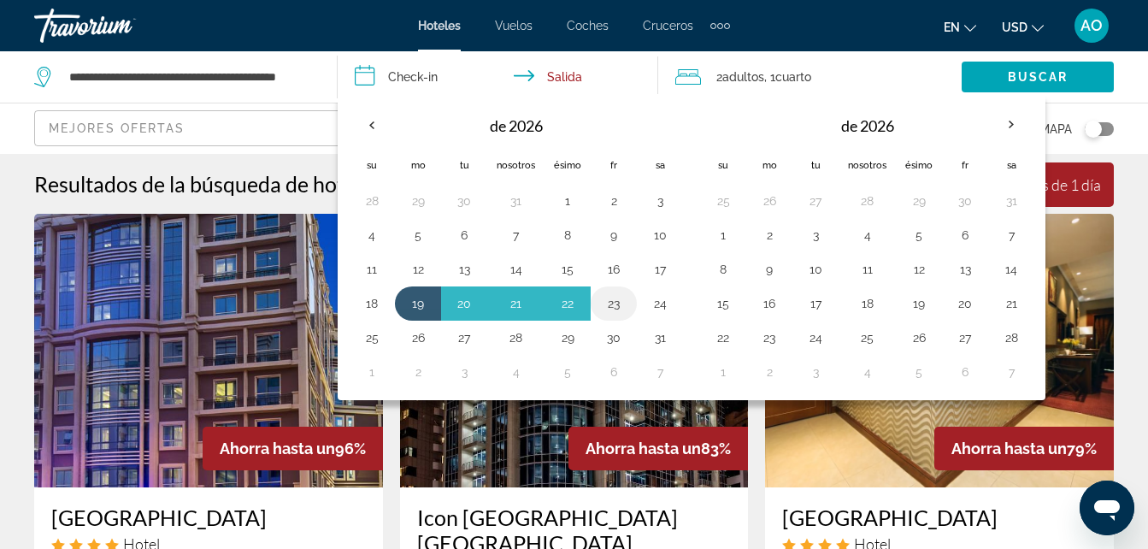
click at [617, 304] on button "23" at bounding box center [613, 304] width 27 height 24
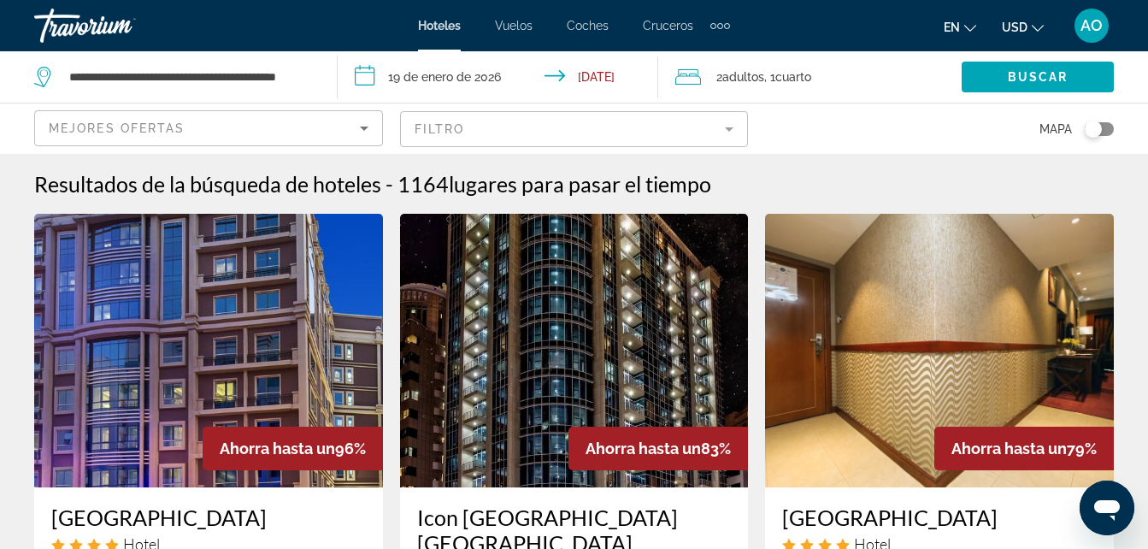
type input "**********"
click at [1030, 75] on span "Buscar" at bounding box center [1038, 77] width 61 height 14
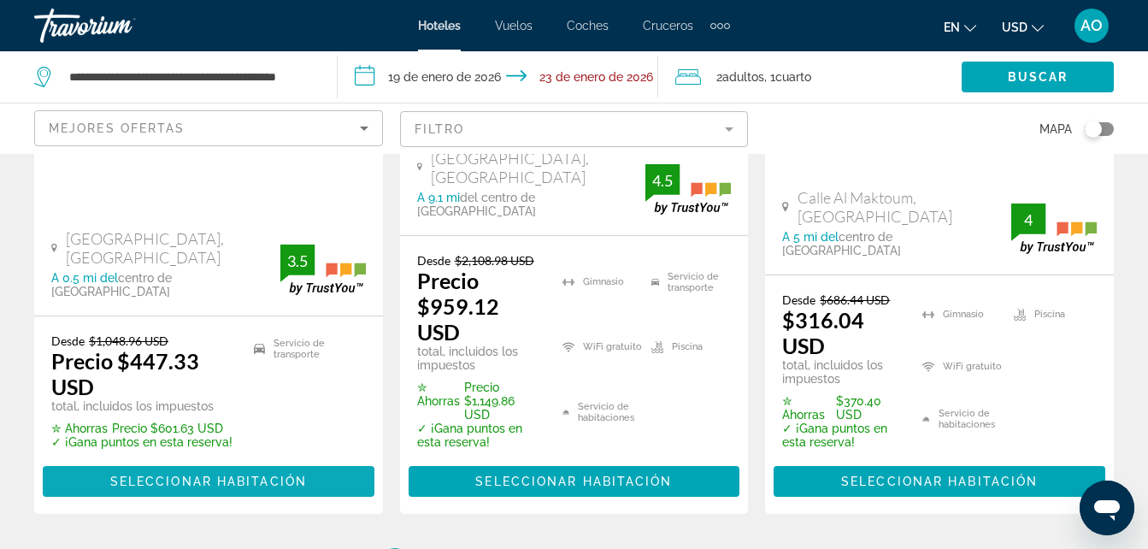
scroll to position [2833, 0]
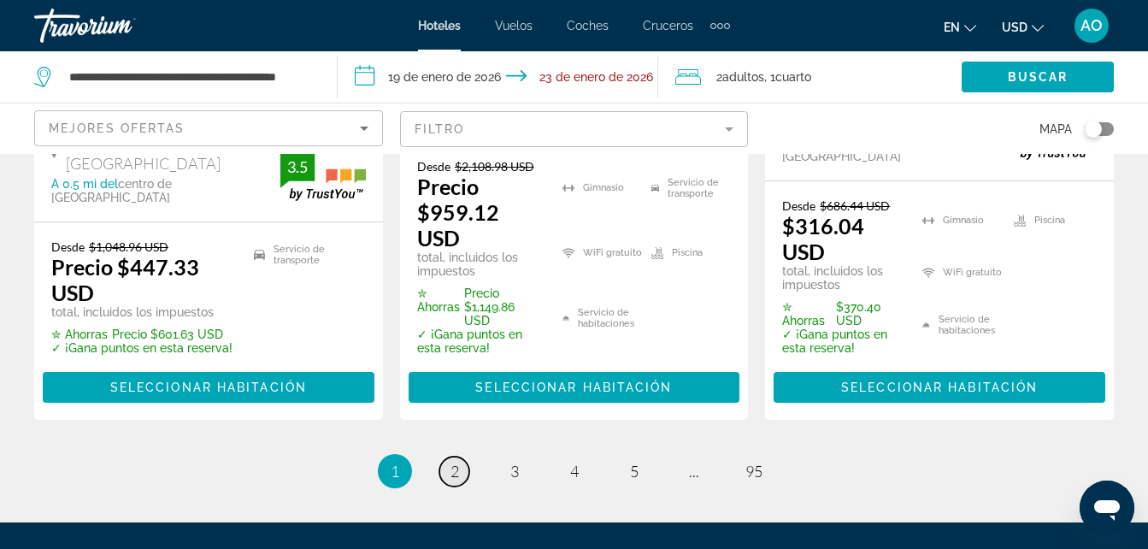
click at [456, 462] on span "2" at bounding box center [455, 471] width 9 height 19
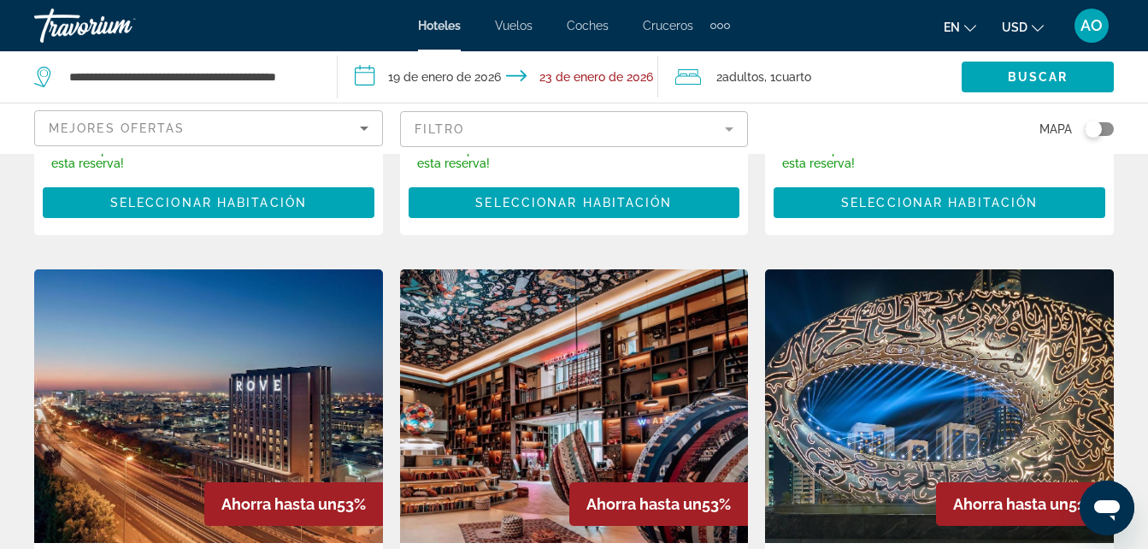
scroll to position [679, 0]
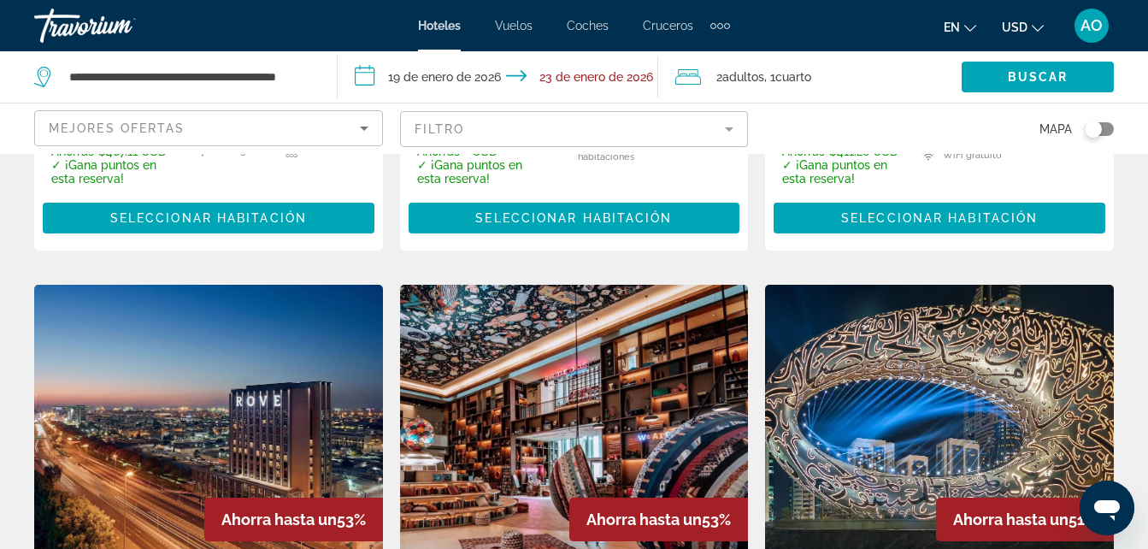
click at [938, 363] on img "Contenido principal" at bounding box center [939, 422] width 349 height 274
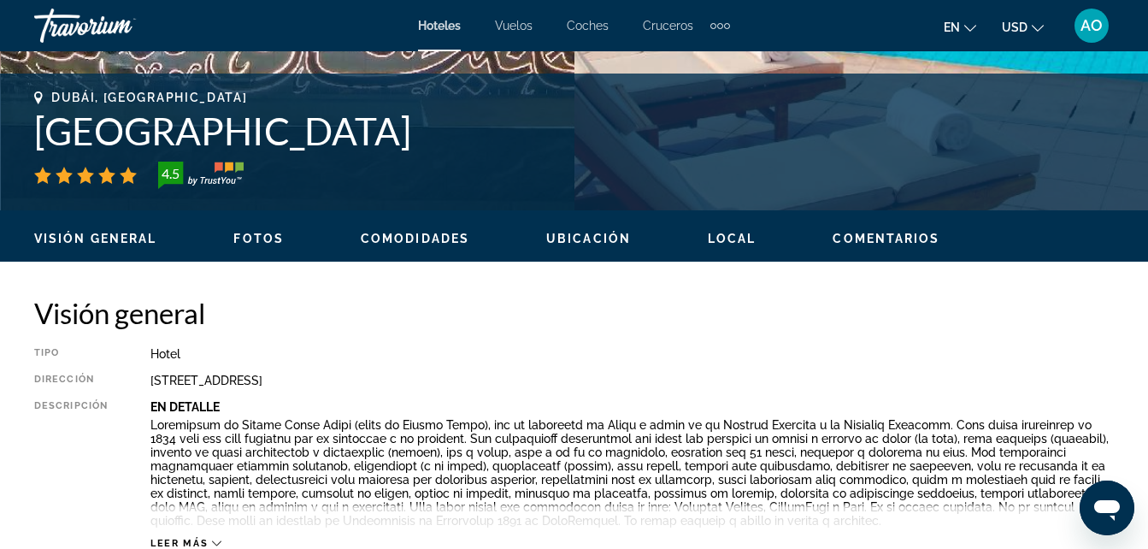
scroll to position [684, 0]
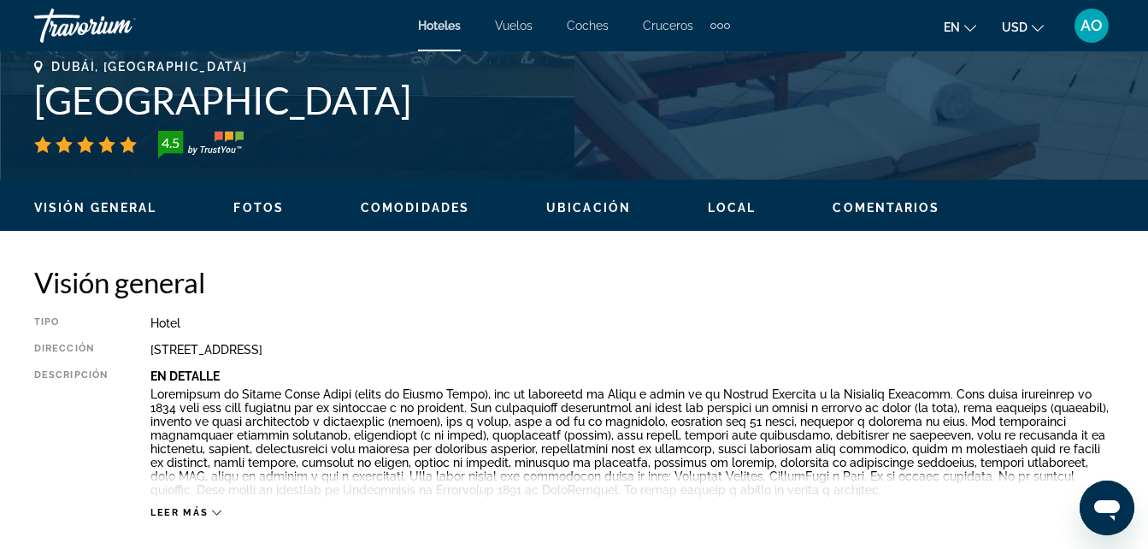
click at [189, 512] on span "Leer más" at bounding box center [179, 512] width 57 height 11
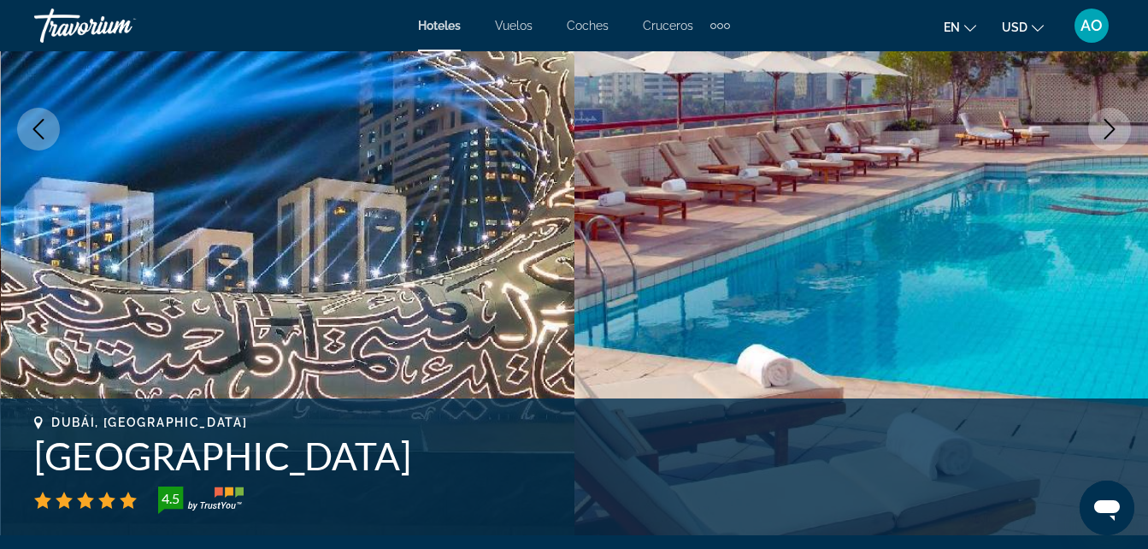
scroll to position [2223, 0]
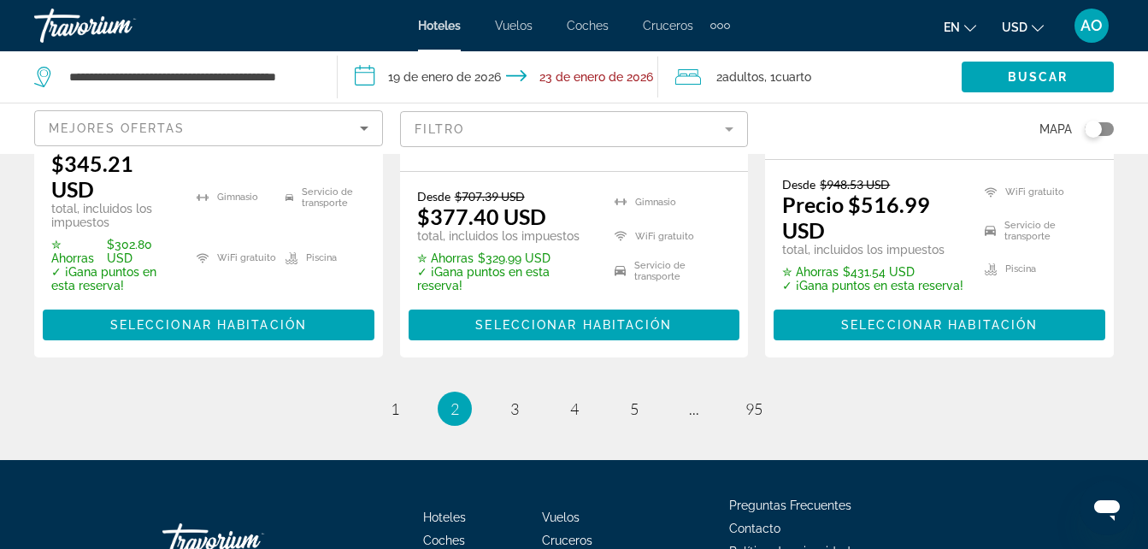
scroll to position [2902, 0]
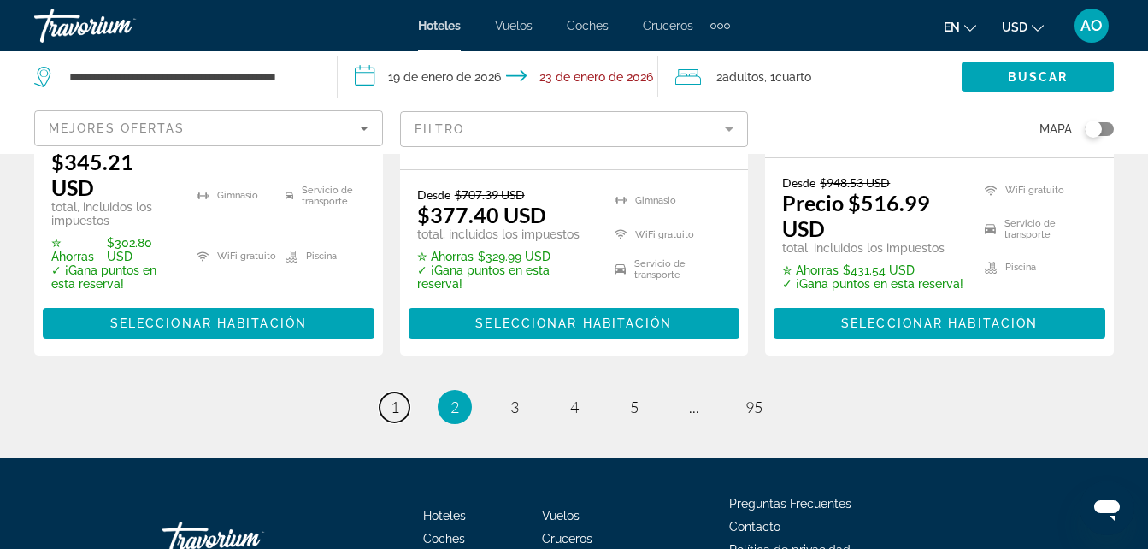
drag, startPoint x: 394, startPoint y: 291, endPoint x: 406, endPoint y: 281, distance: 15.2
click at [394, 398] on span "1" at bounding box center [395, 407] width 9 height 19
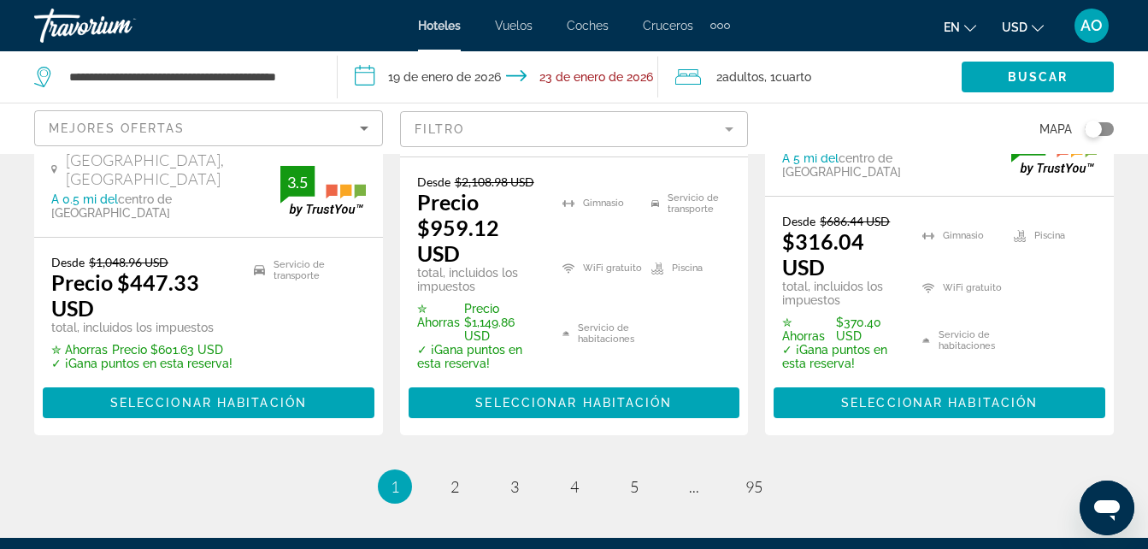
scroll to position [2963, 0]
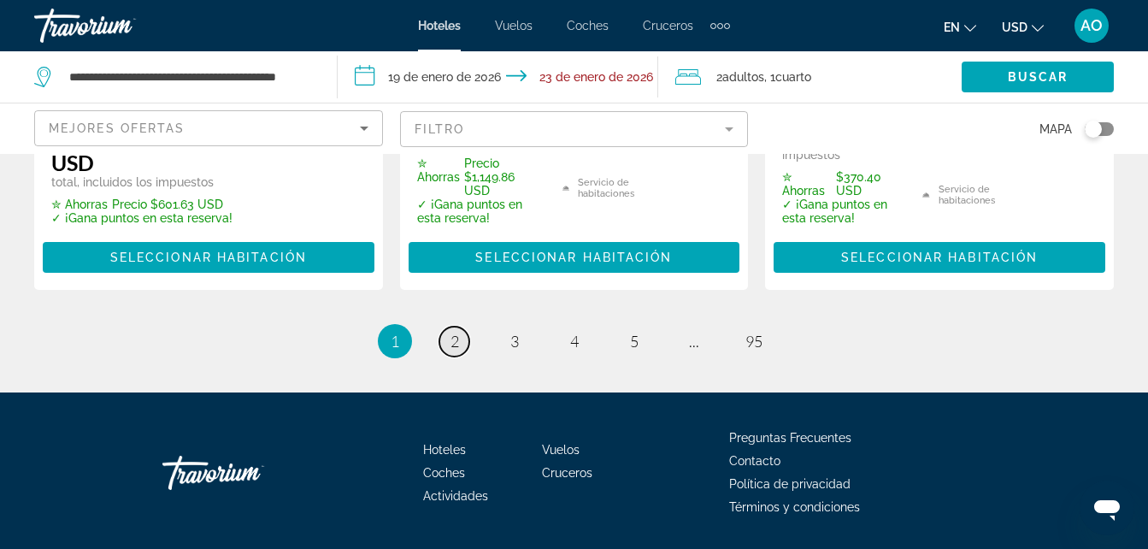
click at [460, 327] on link "página 2" at bounding box center [455, 342] width 30 height 30
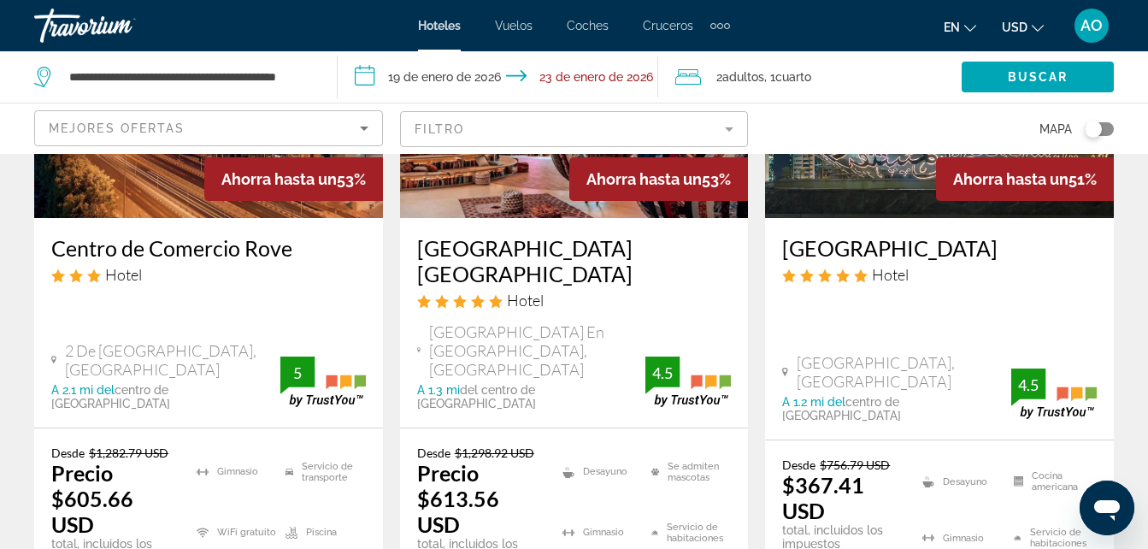
scroll to position [855, 0]
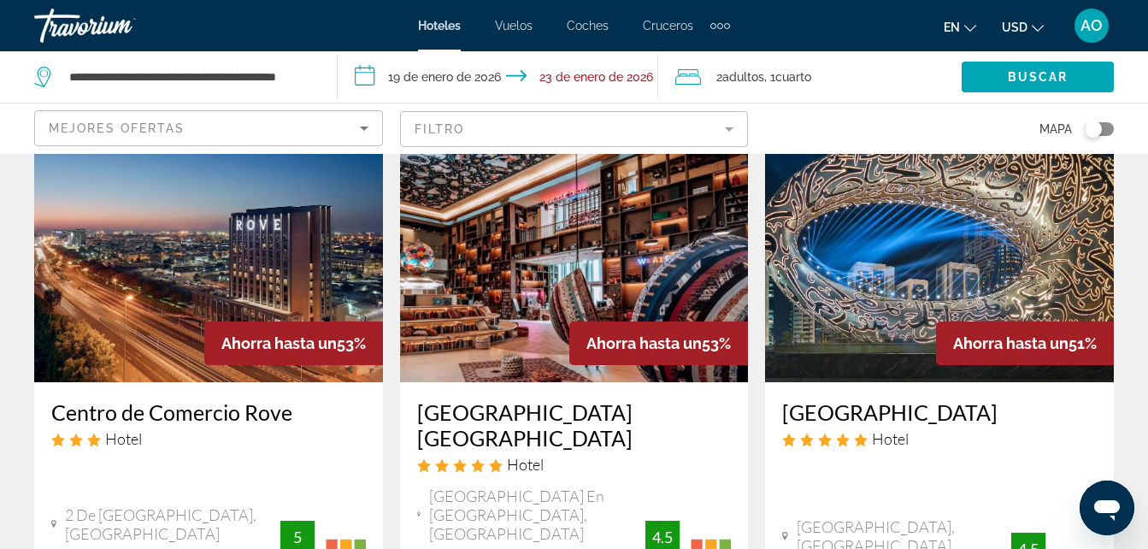
click at [950, 235] on img "Contenido principal" at bounding box center [939, 246] width 349 height 274
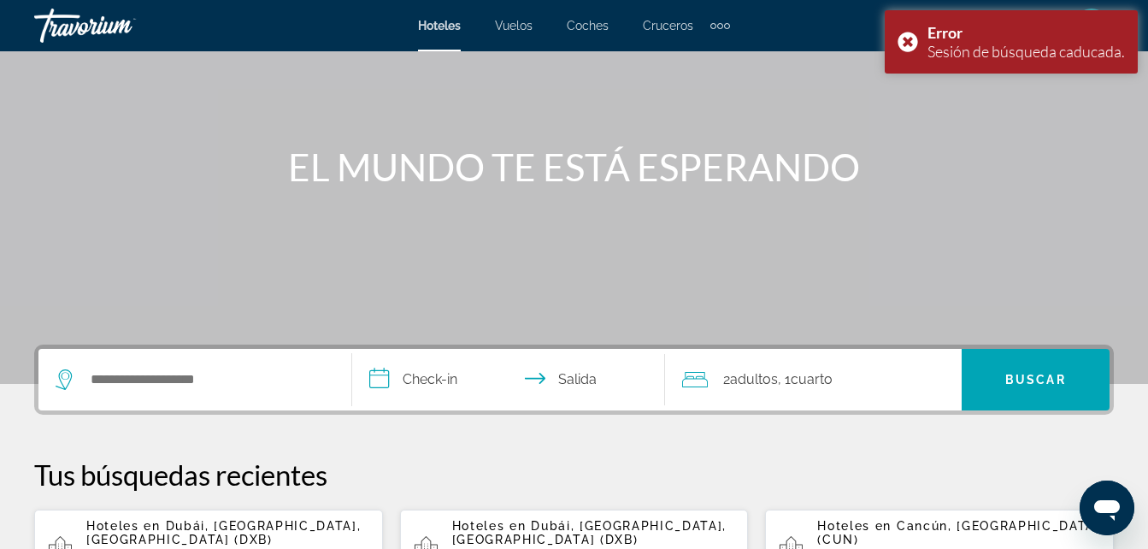
scroll to position [171, 0]
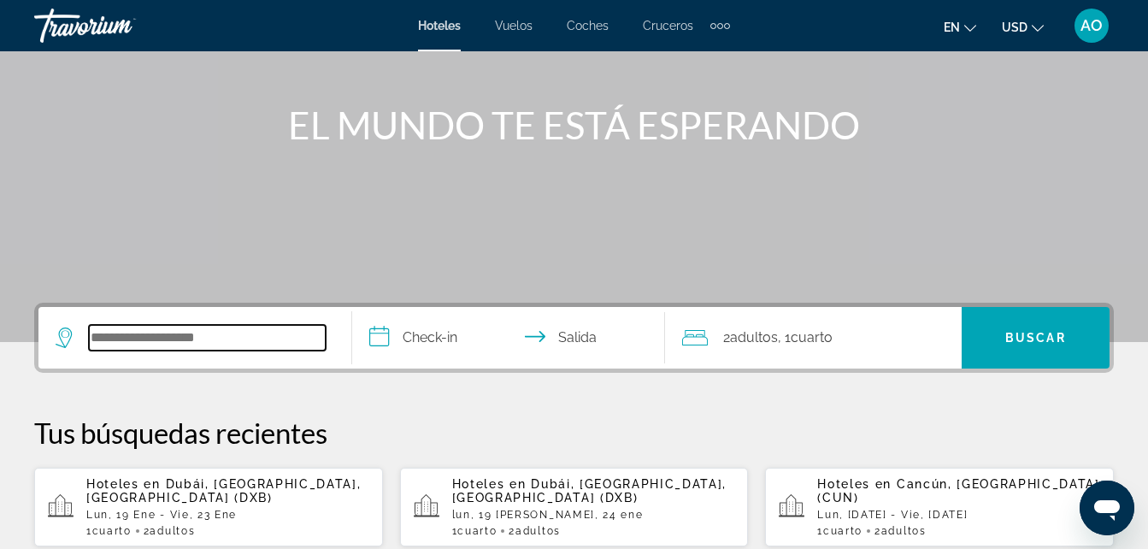
click at [204, 345] on input "Widget de búsqueda" at bounding box center [207, 338] width 237 height 26
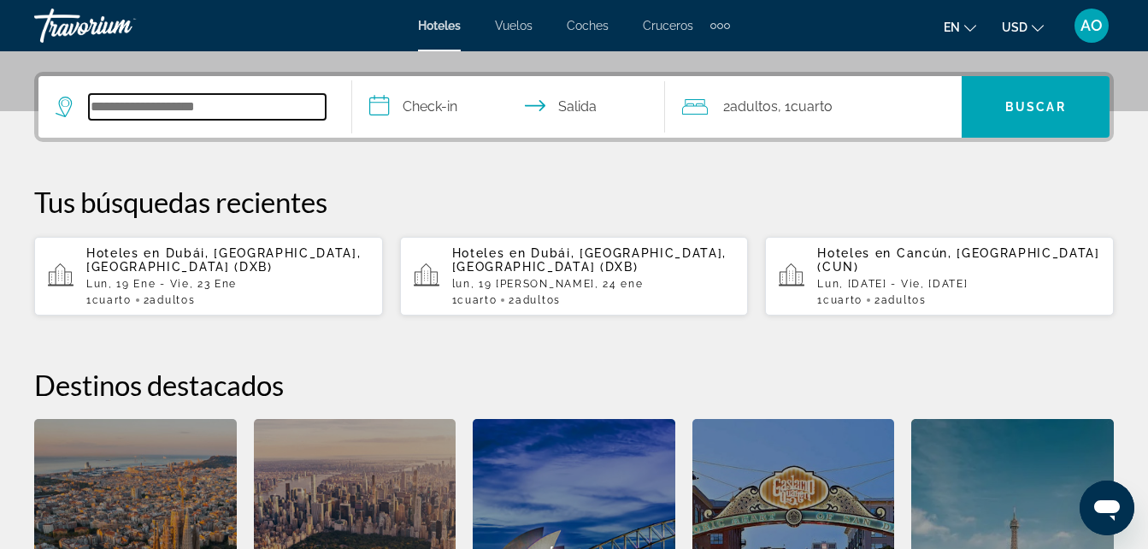
scroll to position [418, 0]
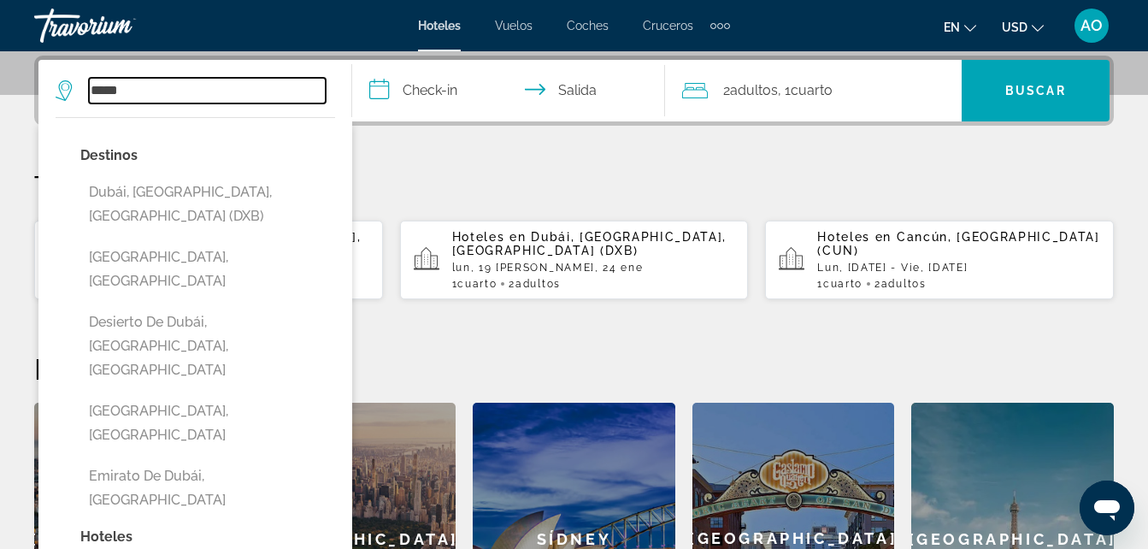
type input "*****"
click at [440, 86] on input "**********" at bounding box center [512, 93] width 321 height 67
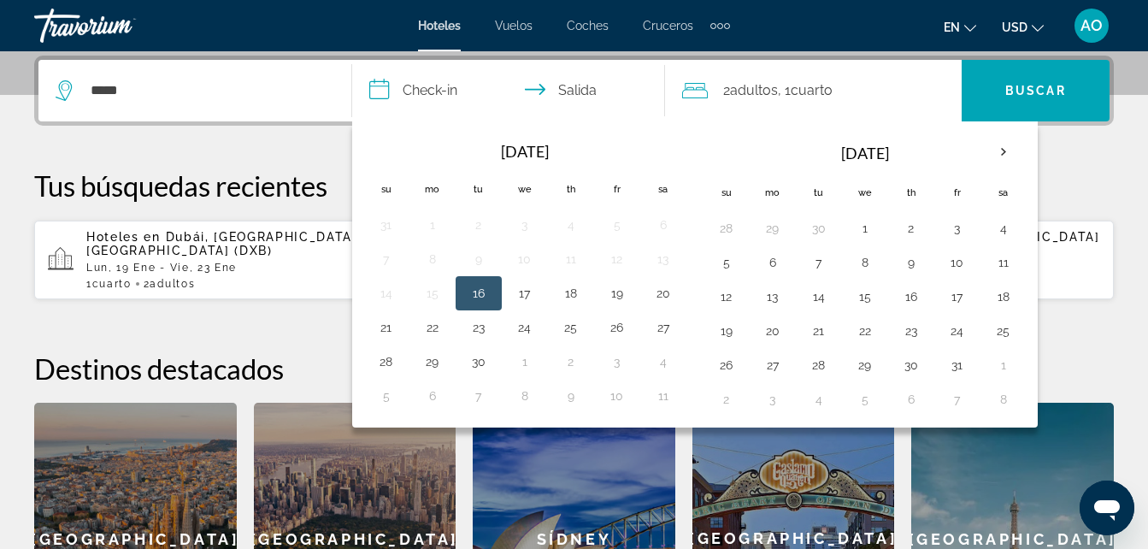
click at [536, 88] on input "**********" at bounding box center [512, 93] width 321 height 67
click at [1008, 151] on th "Next month" at bounding box center [1004, 152] width 46 height 38
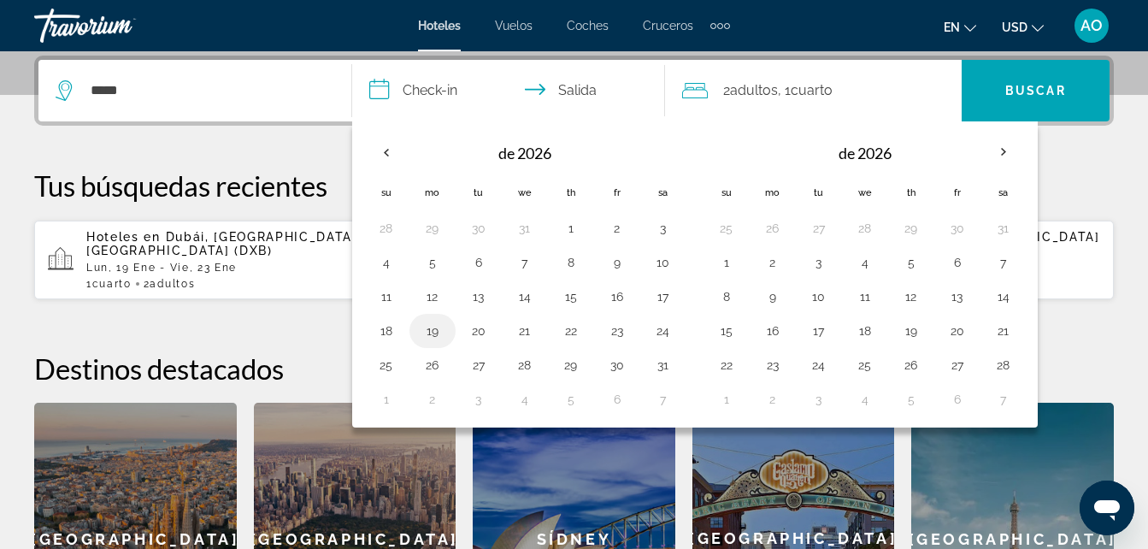
click at [435, 336] on button "19" at bounding box center [432, 331] width 27 height 24
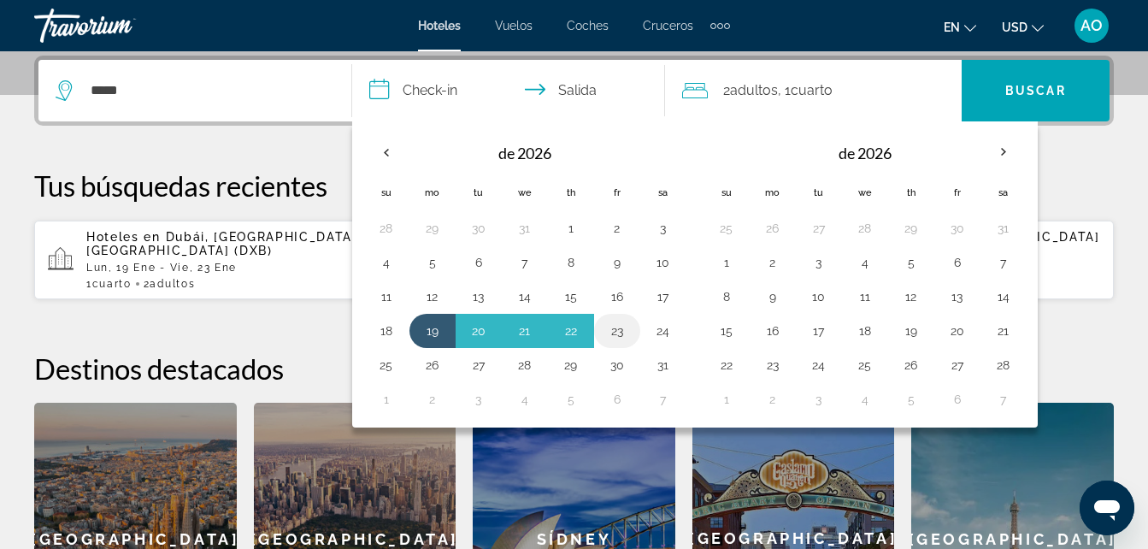
click at [623, 332] on button "23" at bounding box center [617, 331] width 27 height 24
type input "**********"
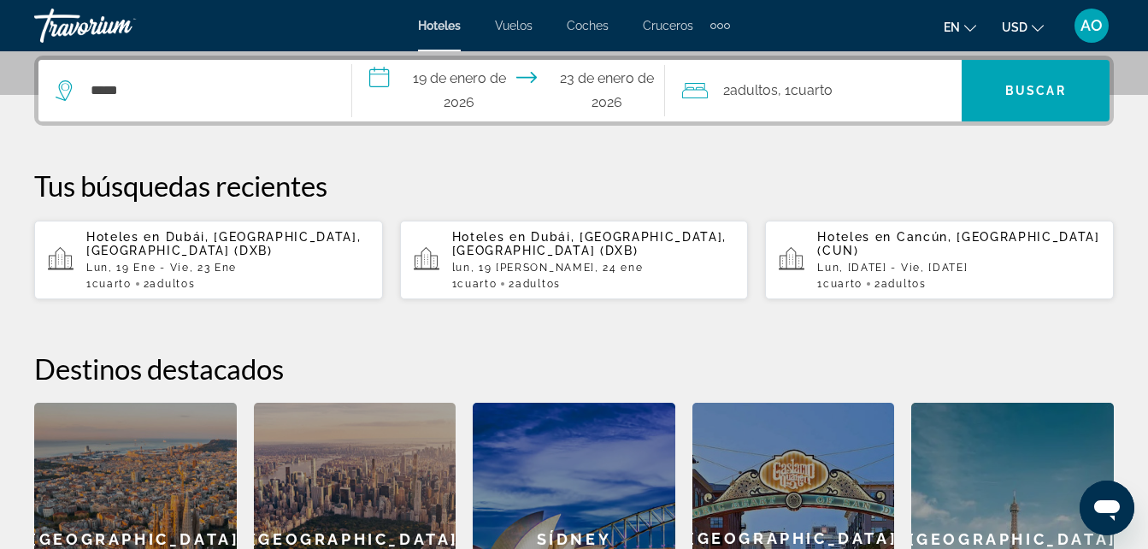
click at [770, 91] on span "Adultos" at bounding box center [754, 90] width 48 height 16
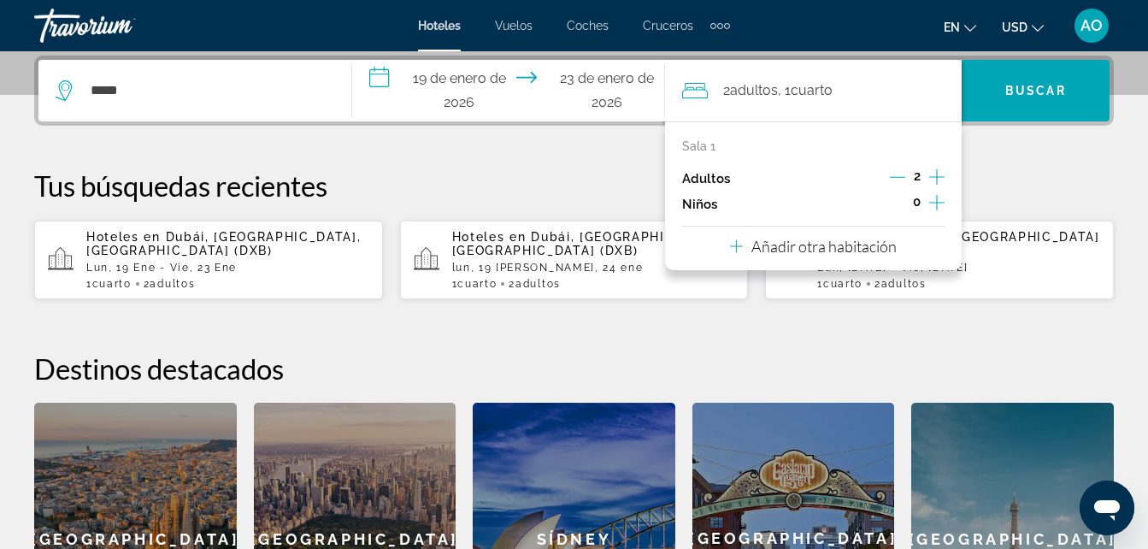
click at [930, 202] on icon "Incrementar elementos secundarios" at bounding box center [937, 202] width 15 height 21
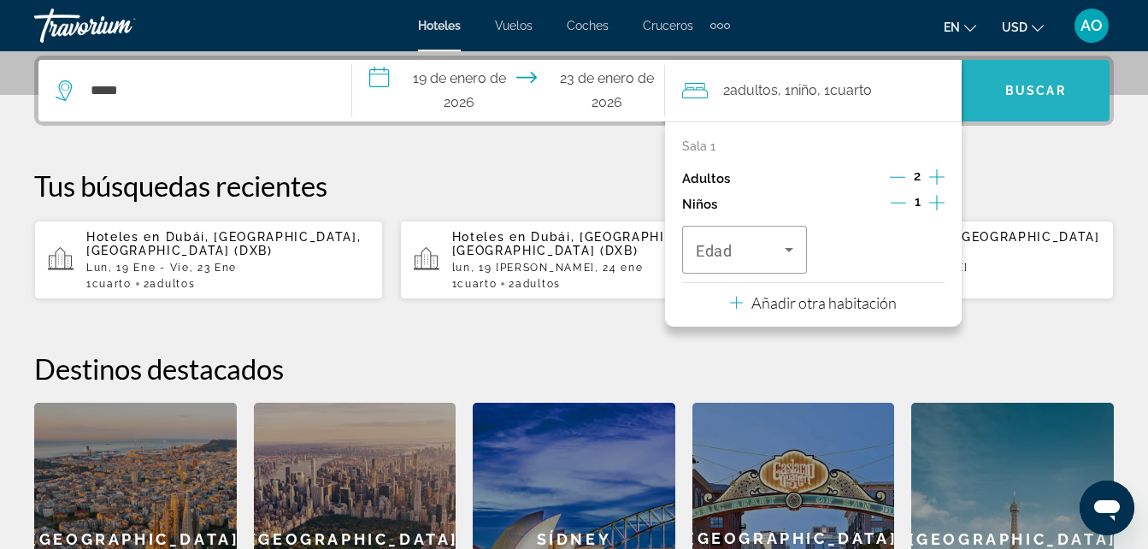
click at [1037, 93] on span "Buscar" at bounding box center [1036, 91] width 61 height 14
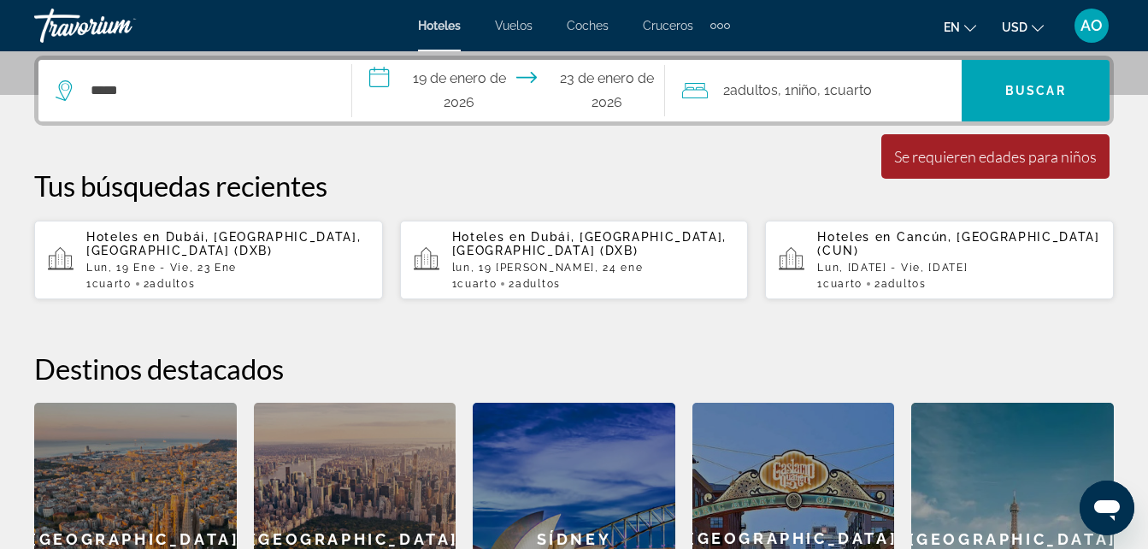
click at [830, 90] on font ", 1" at bounding box center [824, 90] width 13 height 16
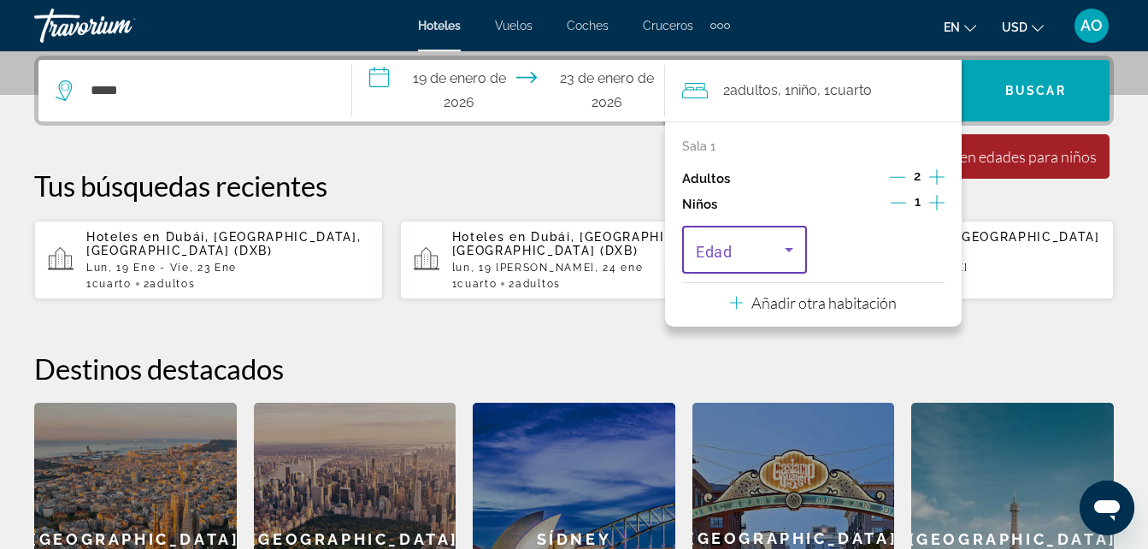
click at [788, 250] on icon "Viajeros: 2 adultos, 1 niño" at bounding box center [789, 249] width 21 height 21
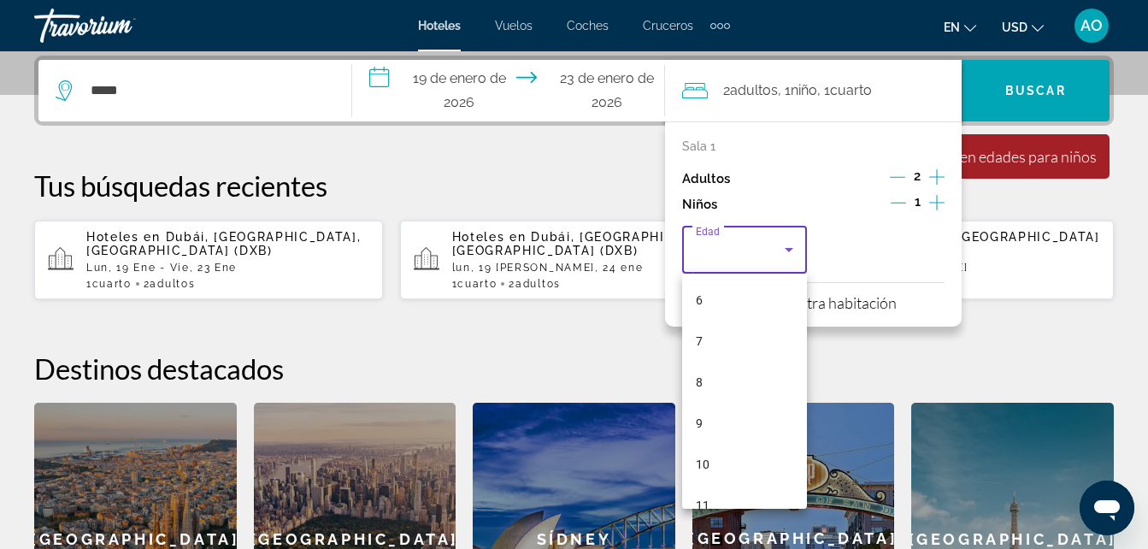
scroll to position [251, 0]
click at [699, 463] on span "10" at bounding box center [703, 461] width 14 height 21
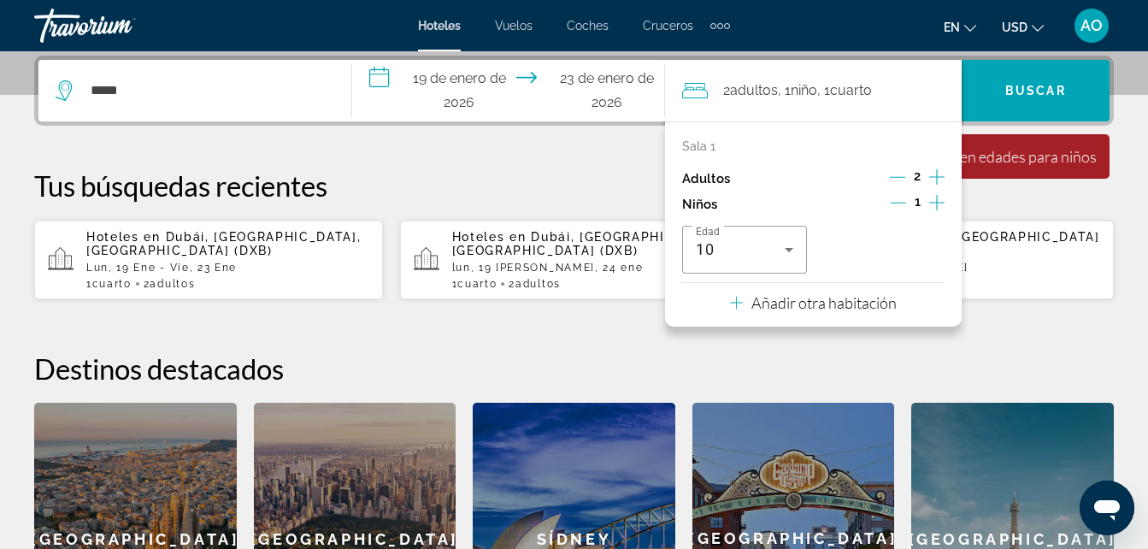
click at [1039, 160] on div "Se requieren edades para niños" at bounding box center [996, 156] width 203 height 19
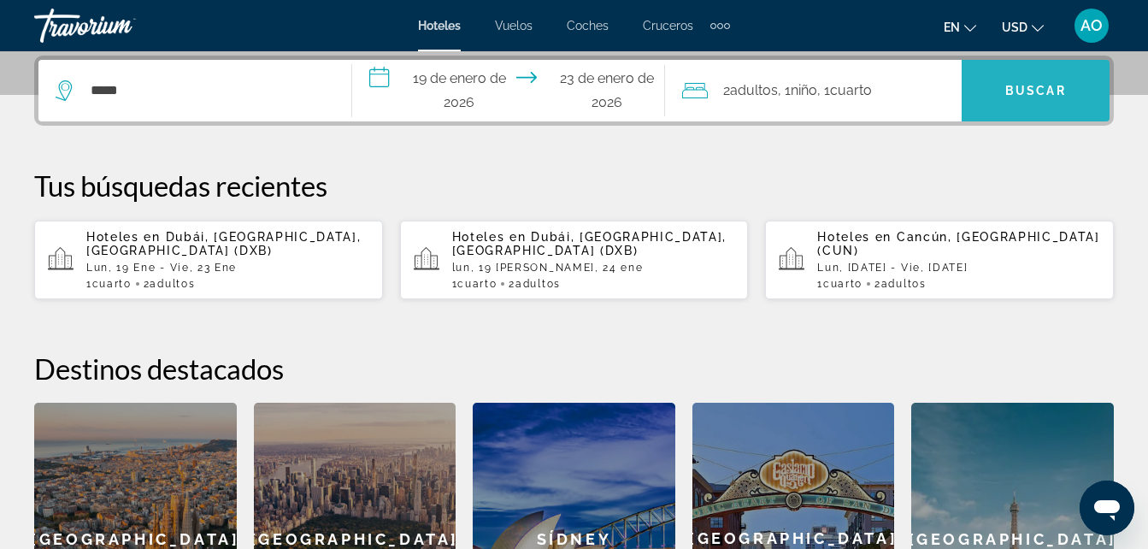
click at [1053, 103] on span "Widget de búsqueda" at bounding box center [1036, 90] width 148 height 41
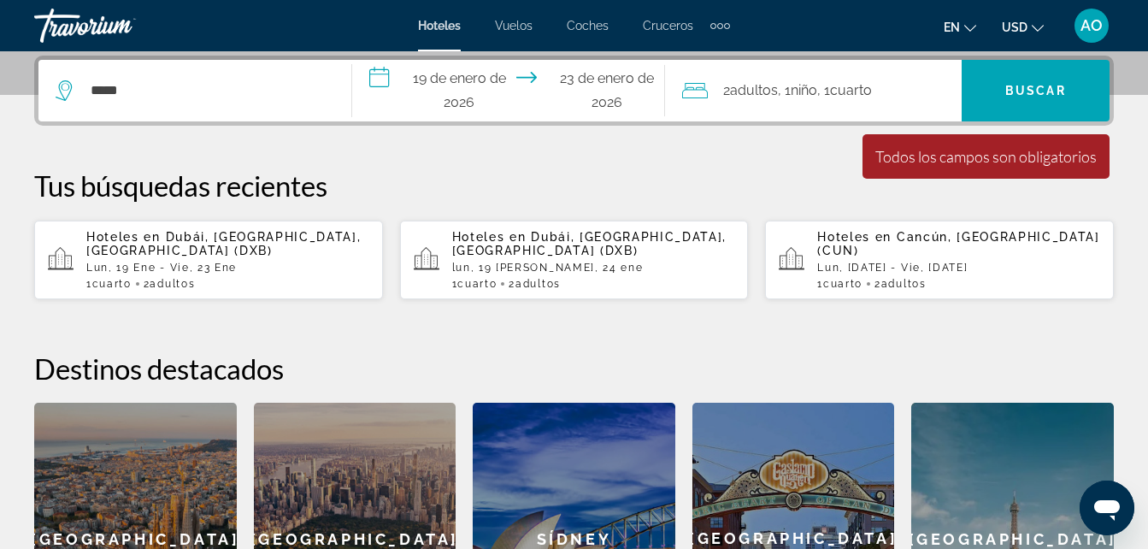
click at [753, 86] on span "Adultos" at bounding box center [754, 90] width 48 height 16
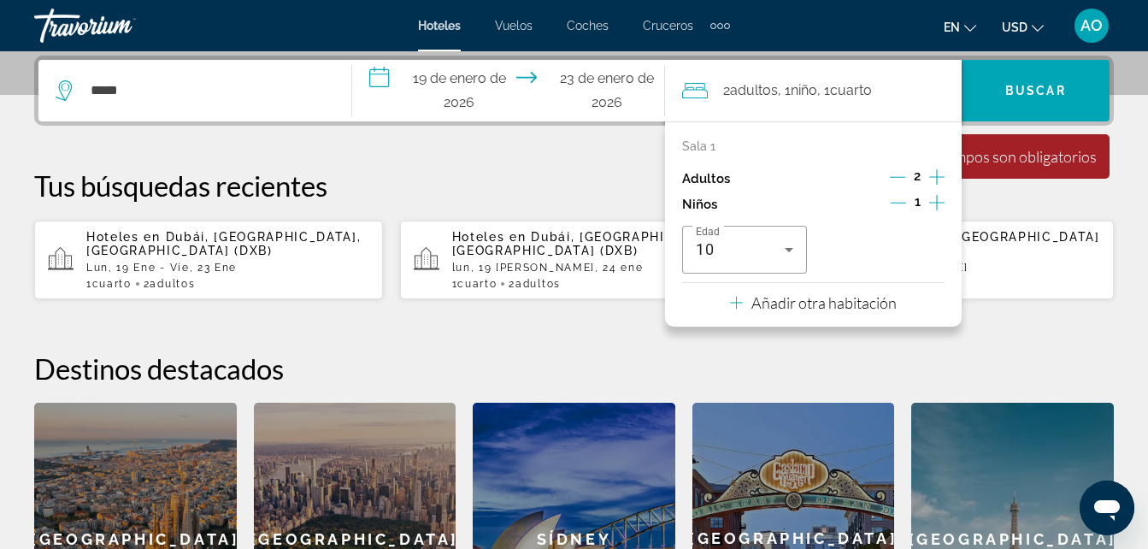
click at [532, 170] on p "Tus búsquedas recientes" at bounding box center [574, 185] width 1080 height 34
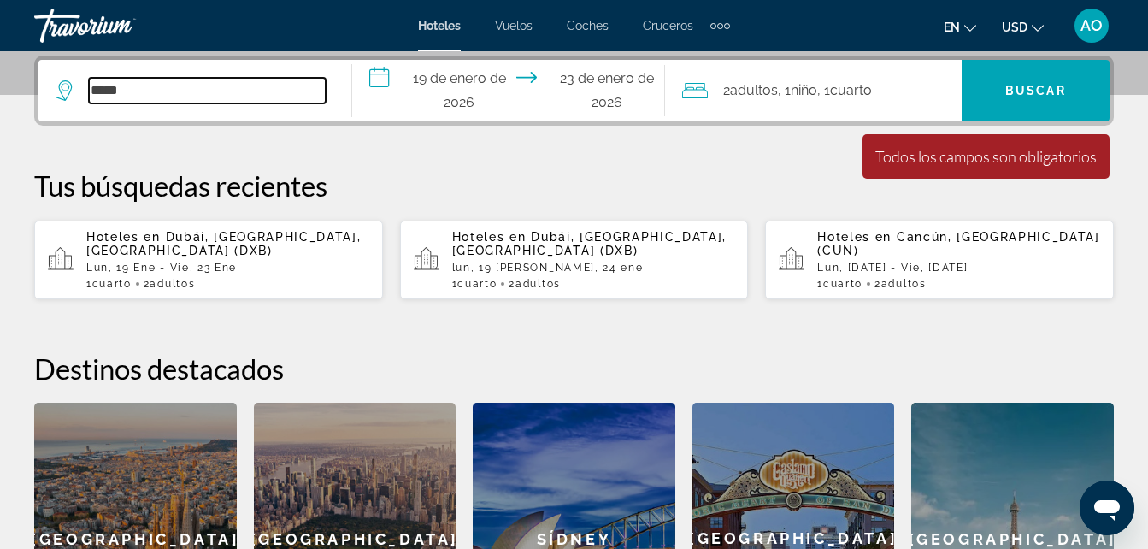
click at [175, 96] on input "*****" at bounding box center [207, 91] width 237 height 26
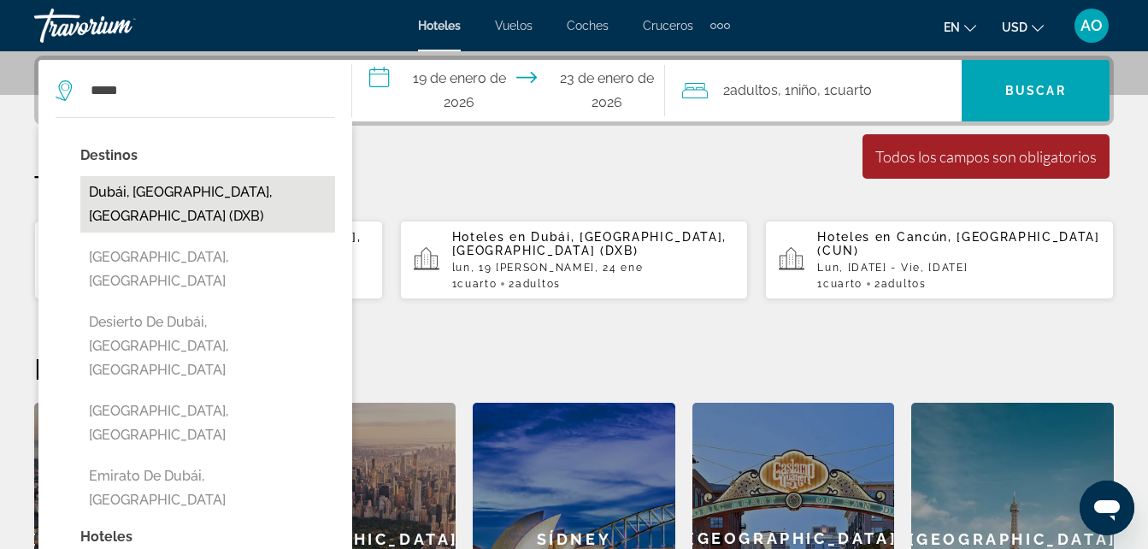
click at [171, 204] on button "Dubái, [GEOGRAPHIC_DATA], [GEOGRAPHIC_DATA] (DXB)" at bounding box center [207, 204] width 255 height 56
type input "**********"
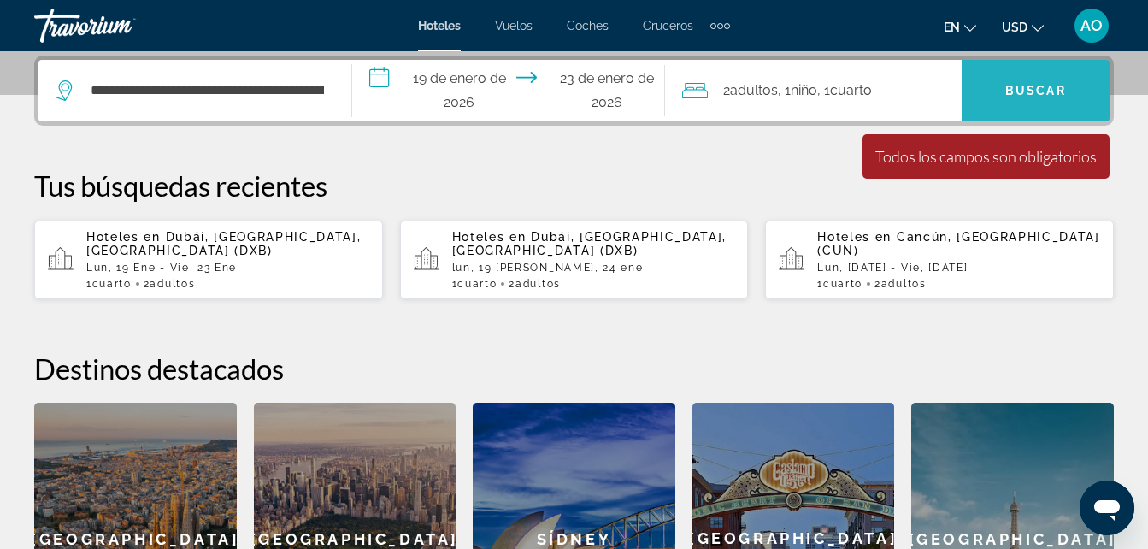
click at [1002, 92] on span "Widget de búsqueda" at bounding box center [1036, 90] width 148 height 41
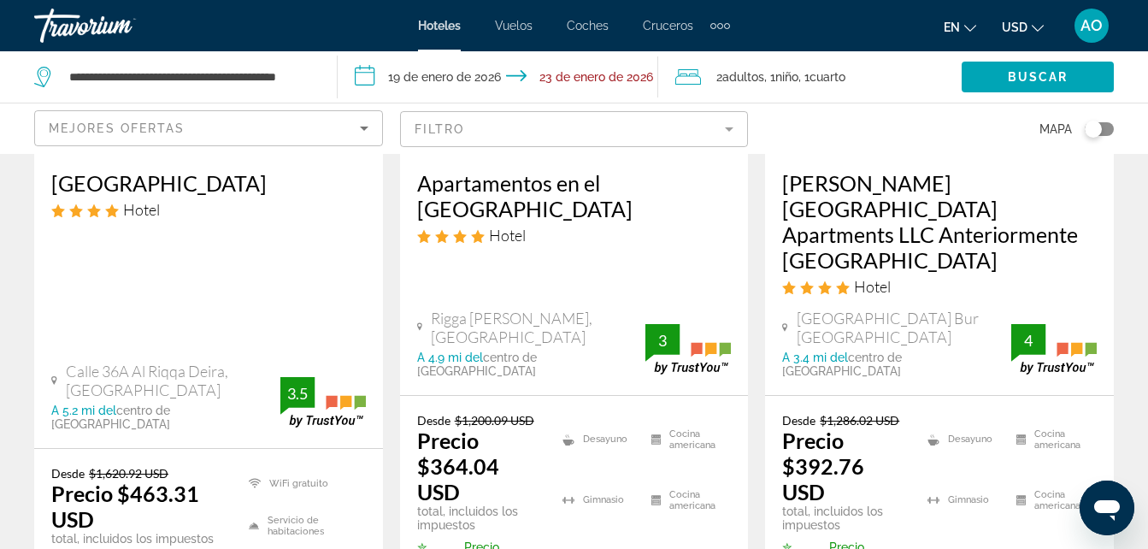
scroll to position [2989, 0]
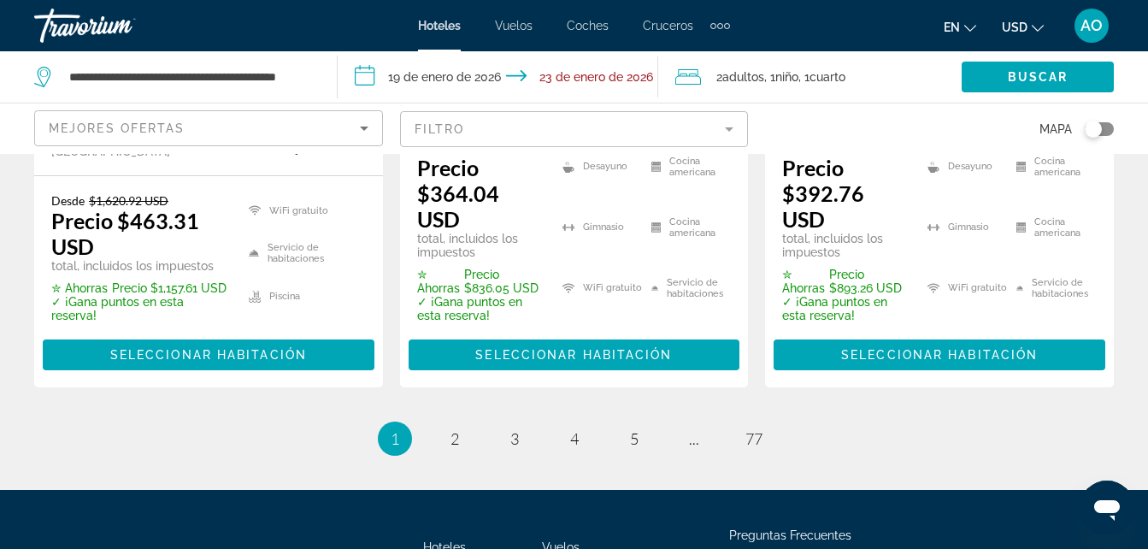
drag, startPoint x: 1151, startPoint y: 47, endPoint x: 6, endPoint y: 14, distance: 1145.6
click at [454, 429] on span "2" at bounding box center [455, 438] width 9 height 19
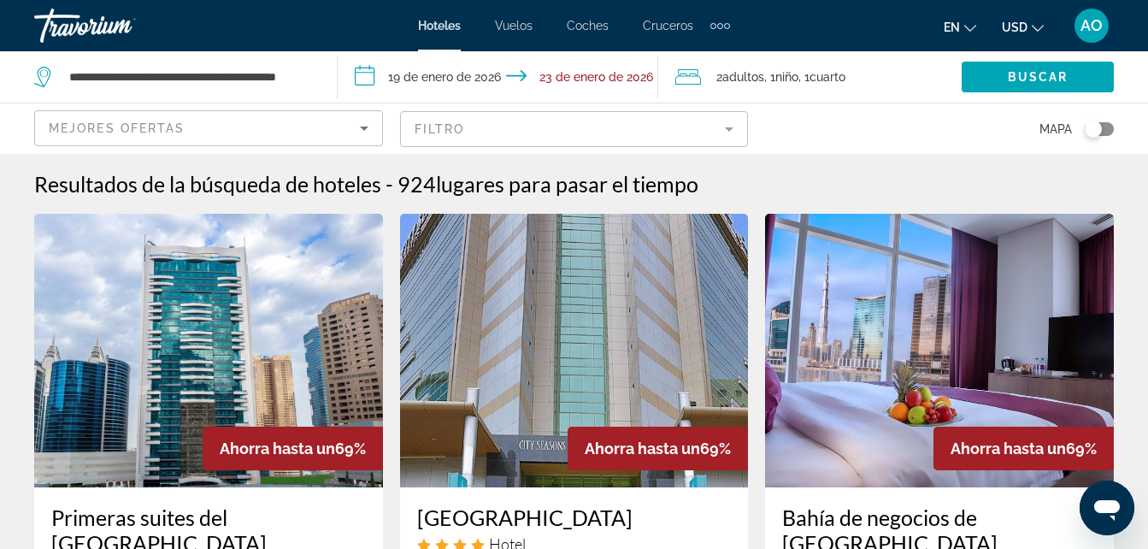
click at [821, 74] on span "Cuarto" at bounding box center [828, 77] width 36 height 14
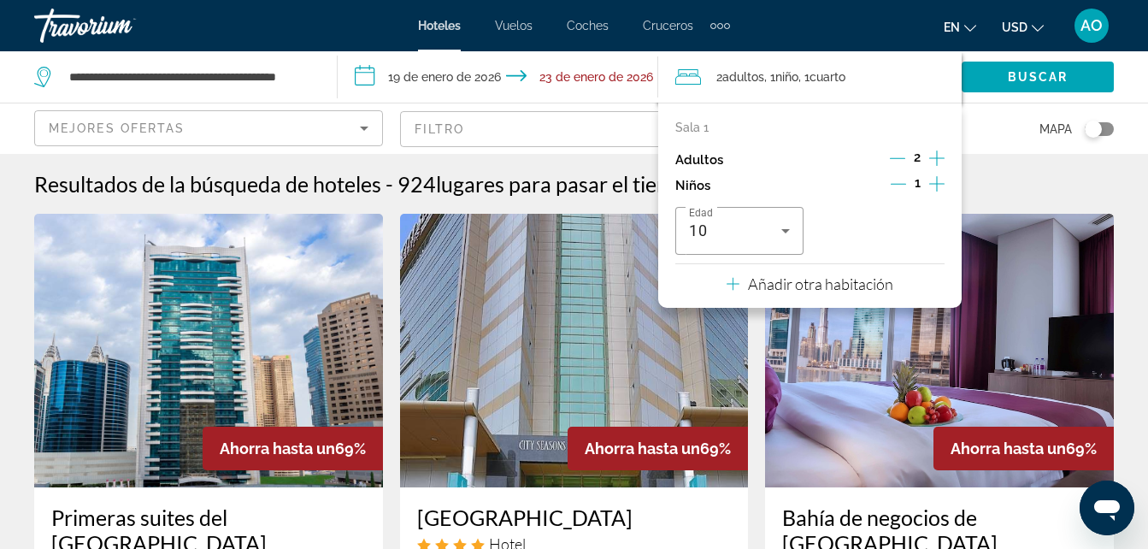
click at [899, 183] on icon "Disminución de los niños" at bounding box center [898, 183] width 15 height 15
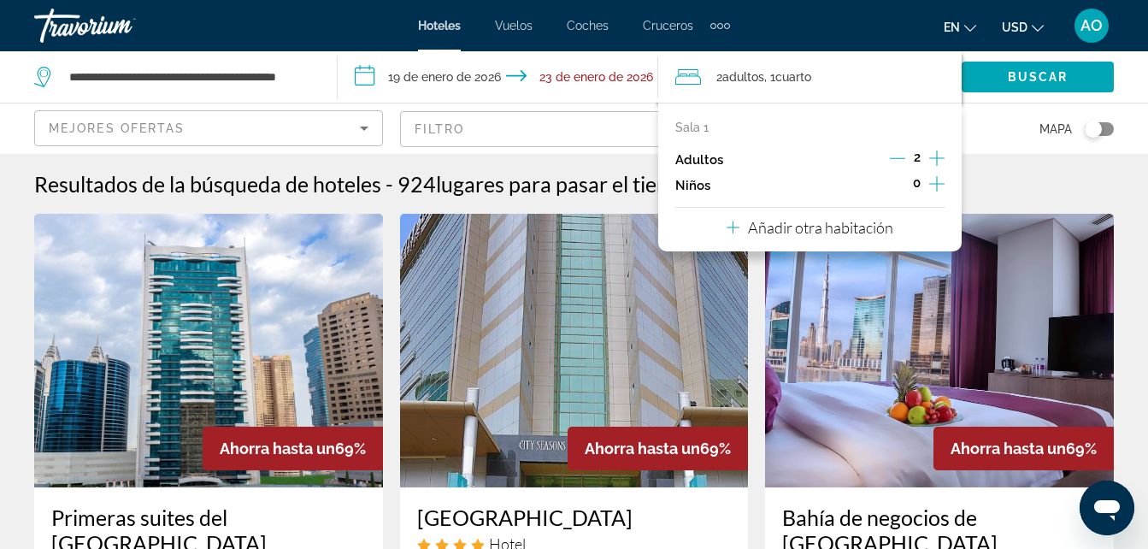
click at [991, 118] on div "Mapa" at bounding box center [939, 128] width 349 height 50
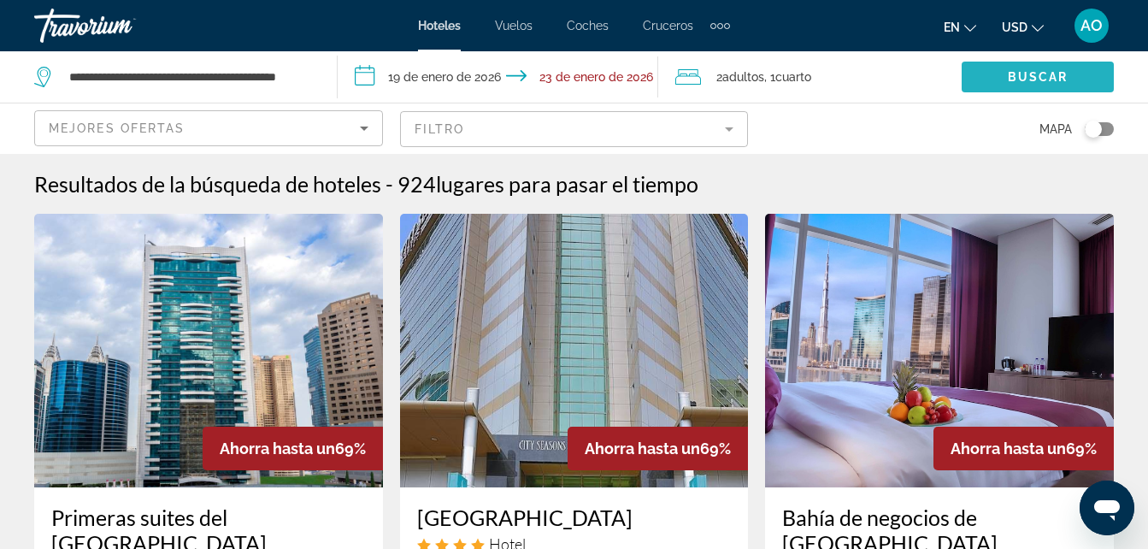
click at [1047, 71] on span "Buscar" at bounding box center [1038, 77] width 61 height 14
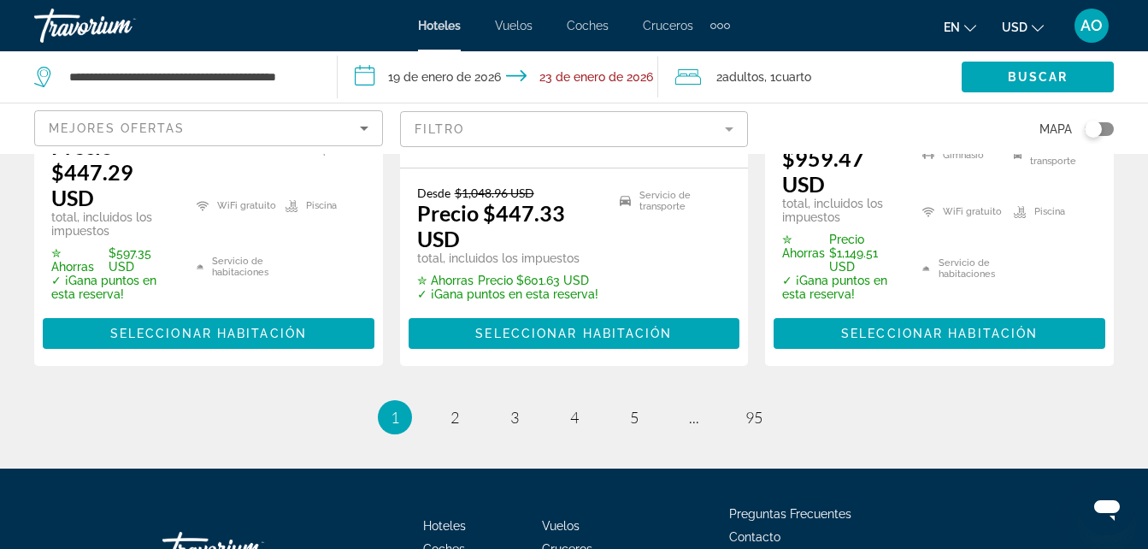
scroll to position [2831, 0]
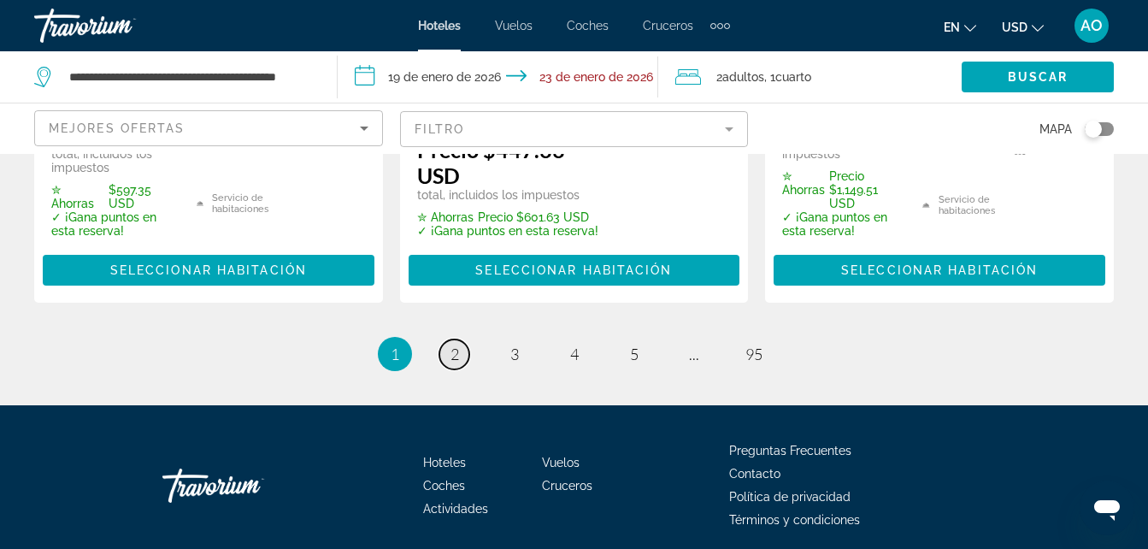
click at [456, 345] on span "2" at bounding box center [455, 354] width 9 height 19
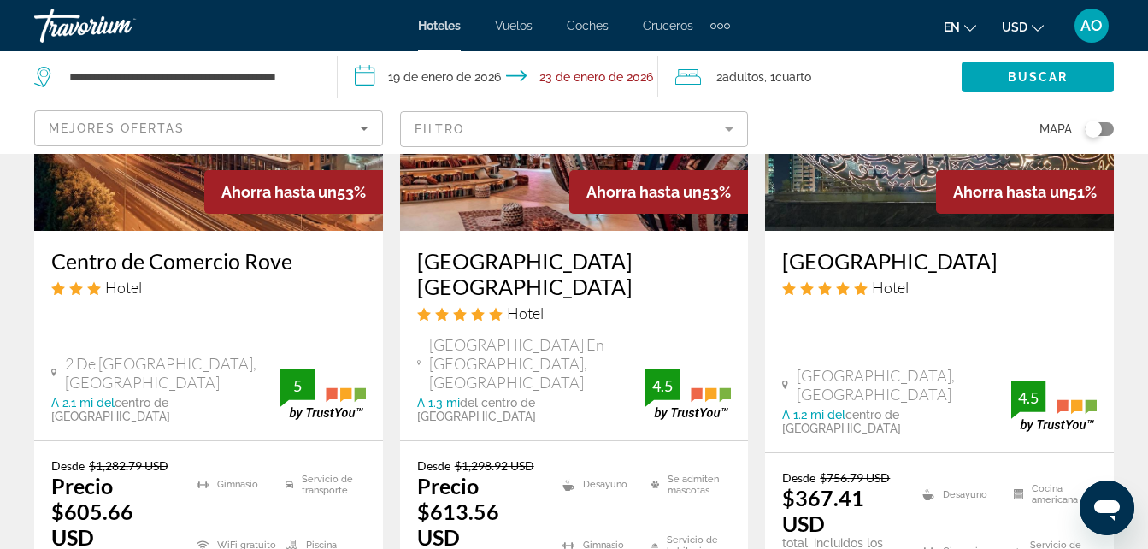
scroll to position [995, 0]
